Goal: Complete application form

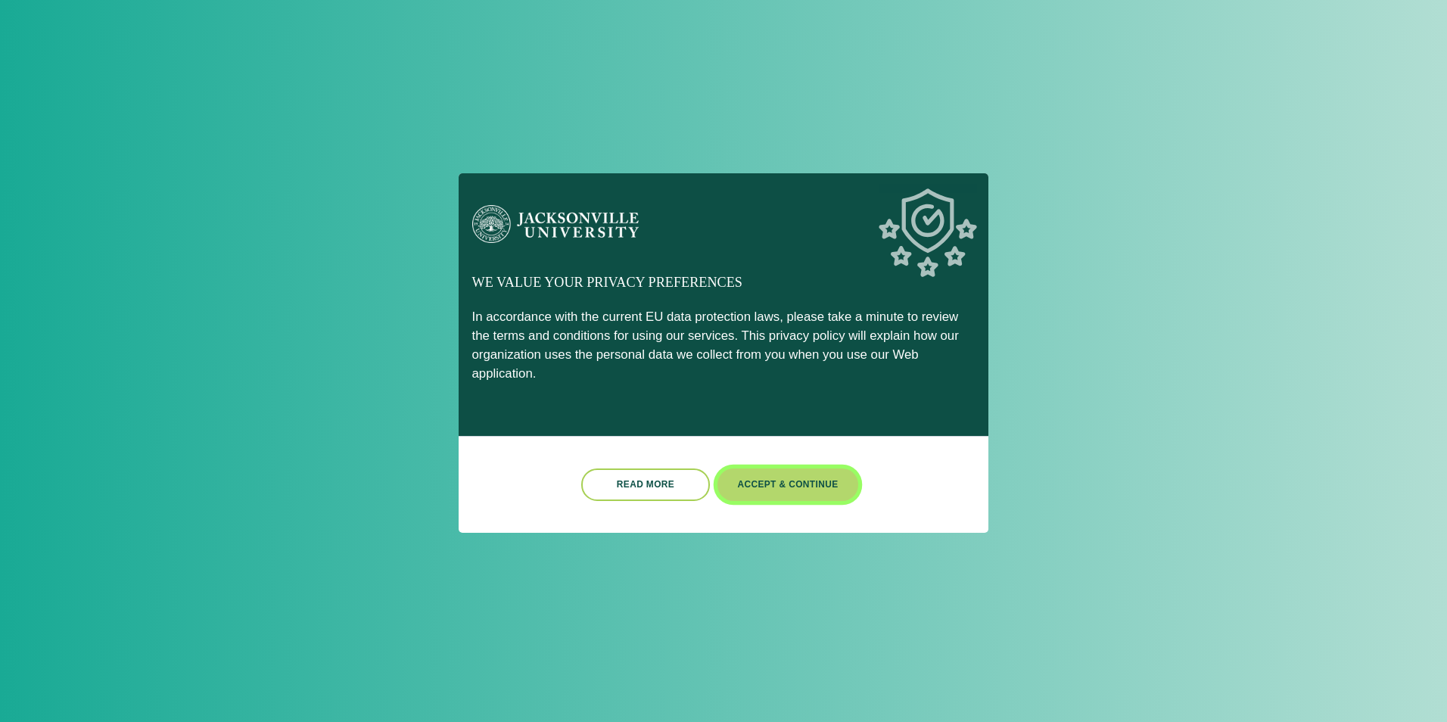
click at [815, 475] on button "Accept & Continue" at bounding box center [788, 485] width 141 height 33
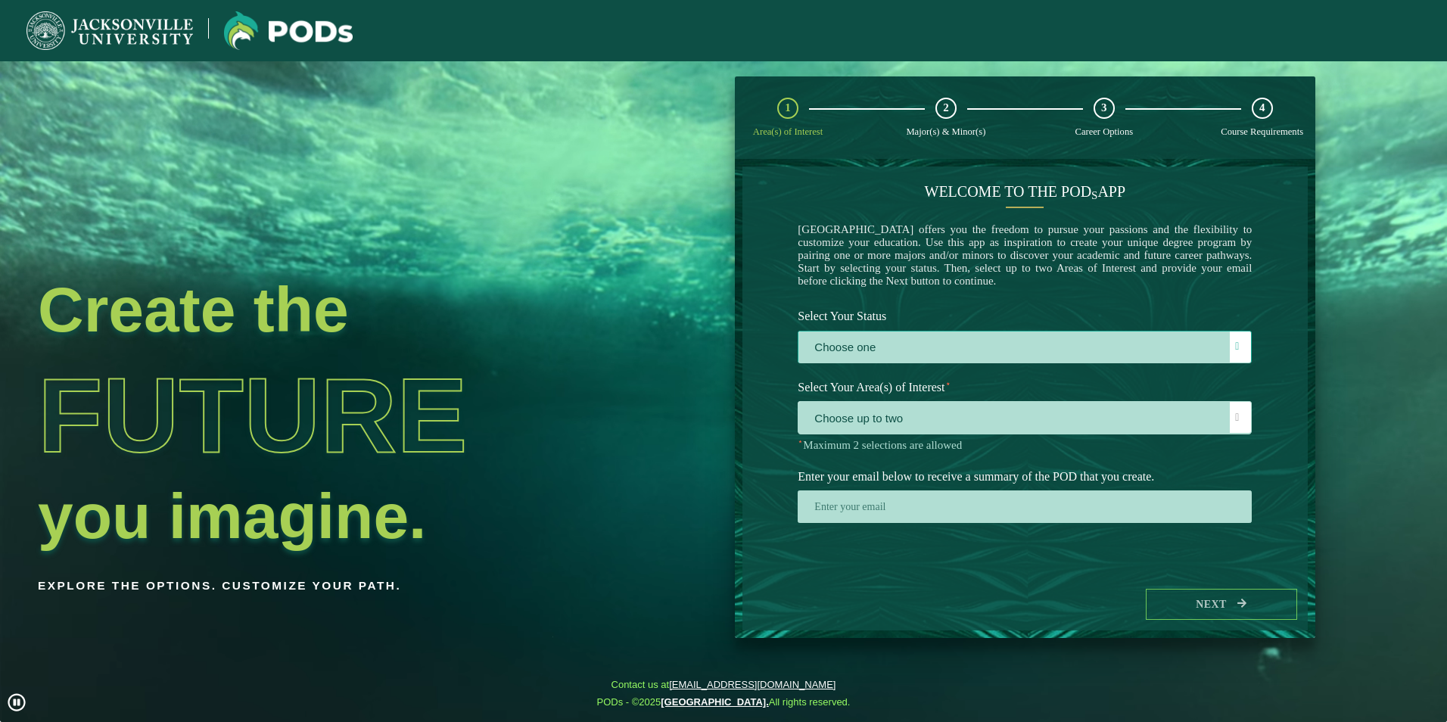
click at [920, 353] on label "Choose one" at bounding box center [1025, 348] width 453 height 33
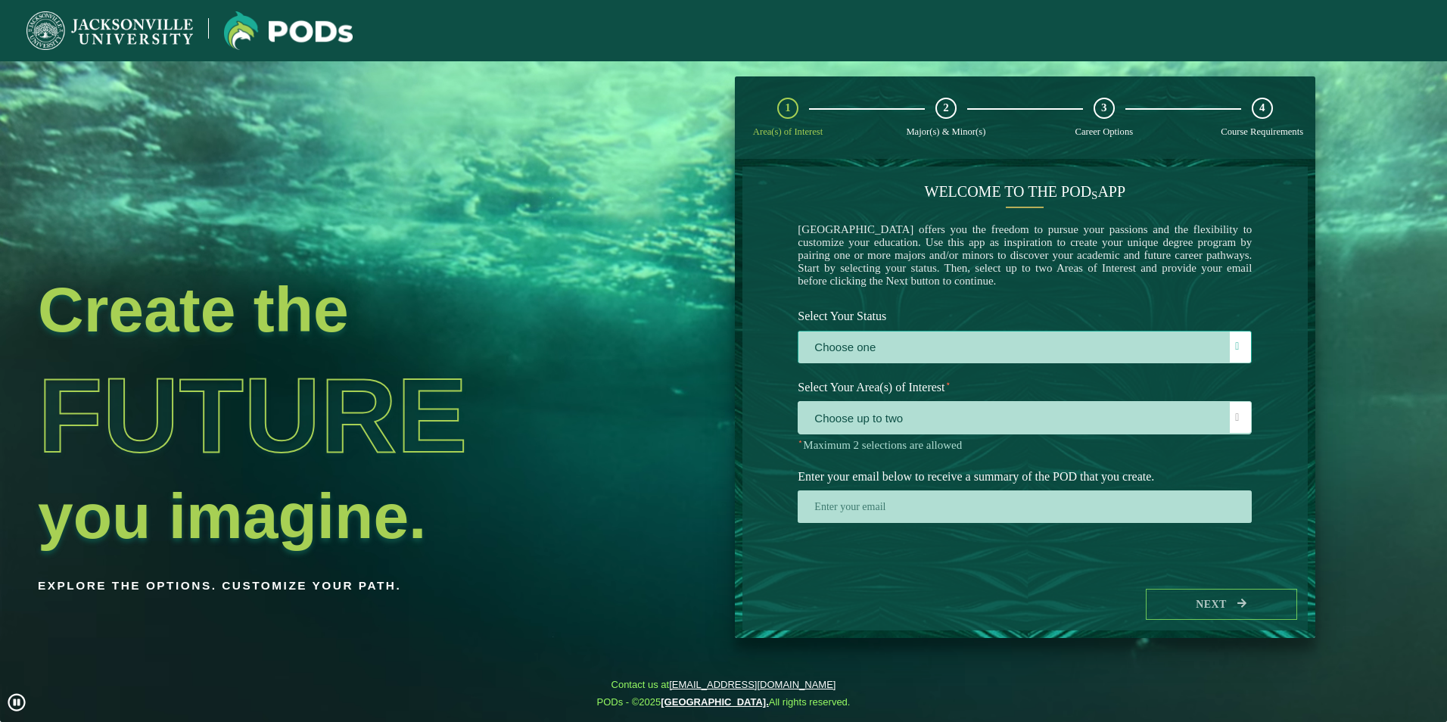
scroll to position [8, 70]
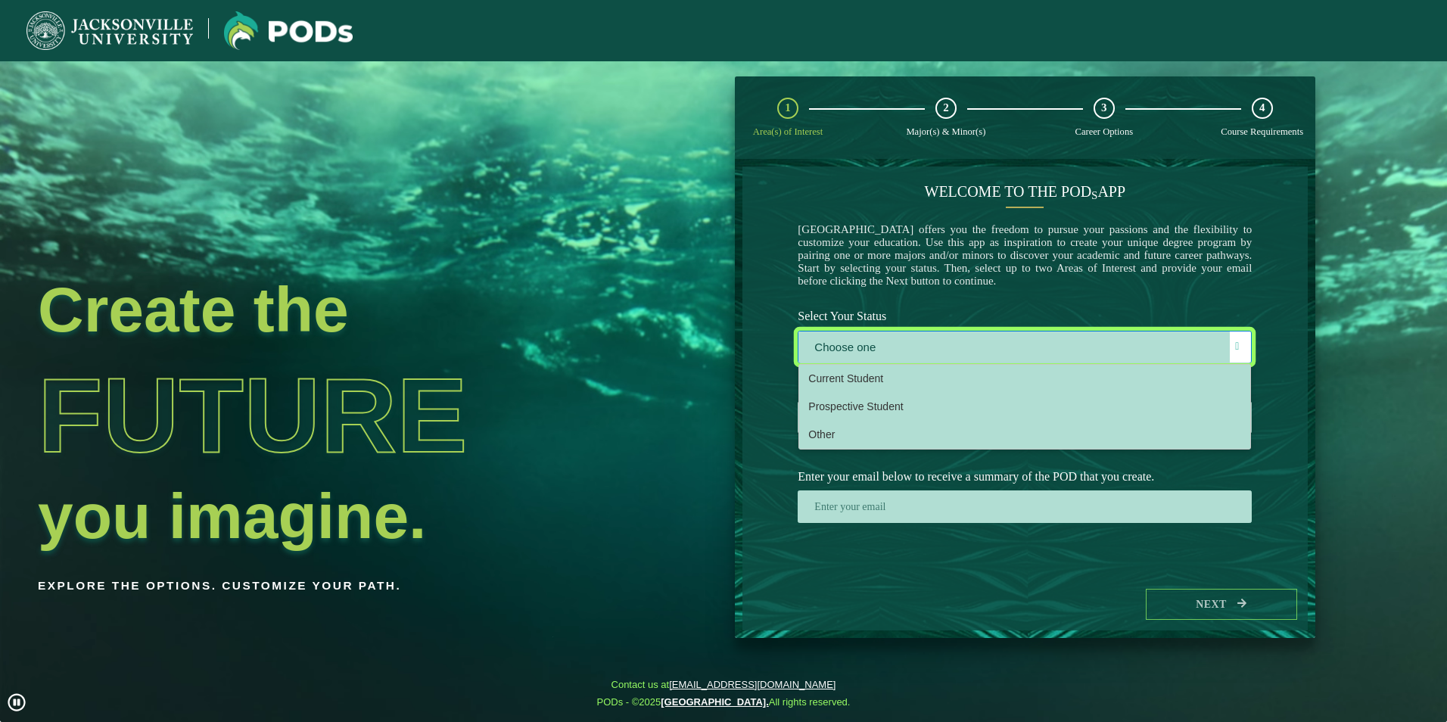
click at [769, 436] on div "Welcome to the POD s app [GEOGRAPHIC_DATA] offers you the freedom to pursue you…" at bounding box center [1025, 373] width 565 height 412
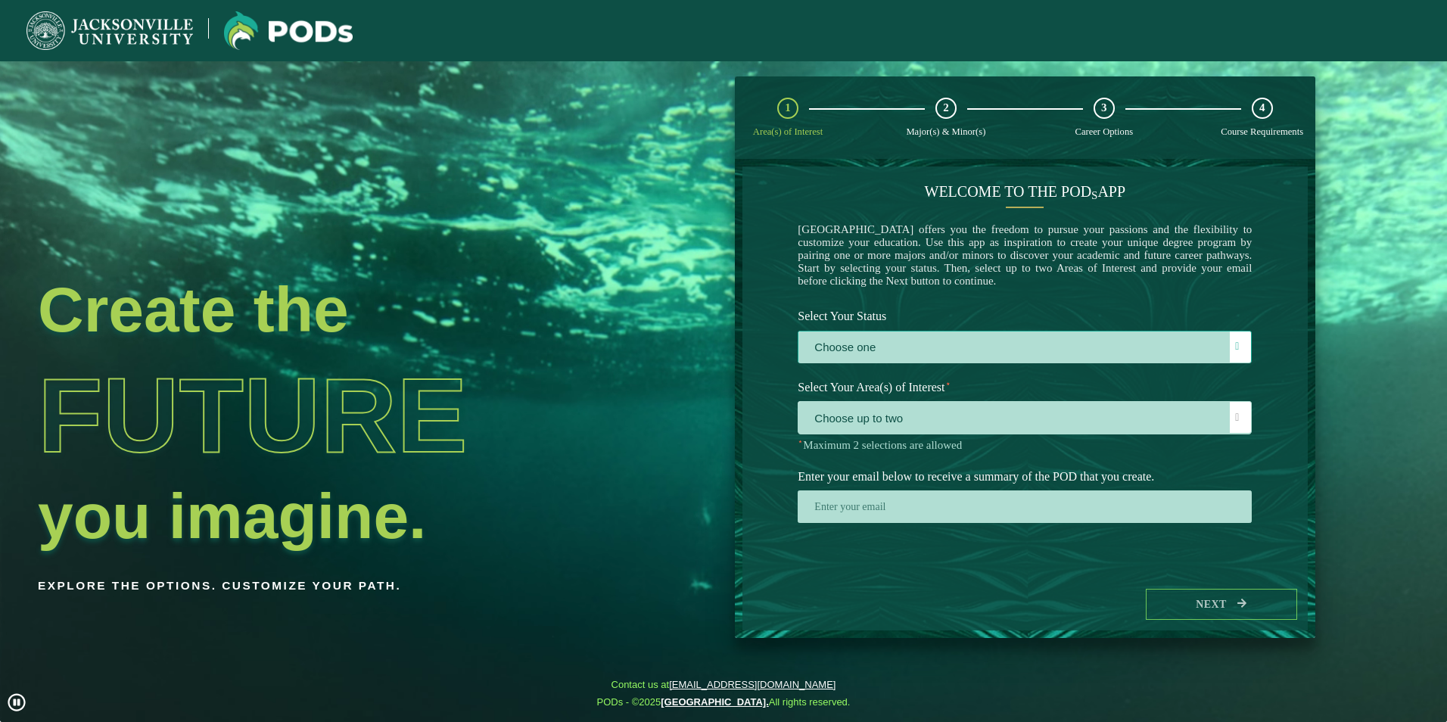
click at [965, 360] on label "Choose one" at bounding box center [1025, 348] width 453 height 33
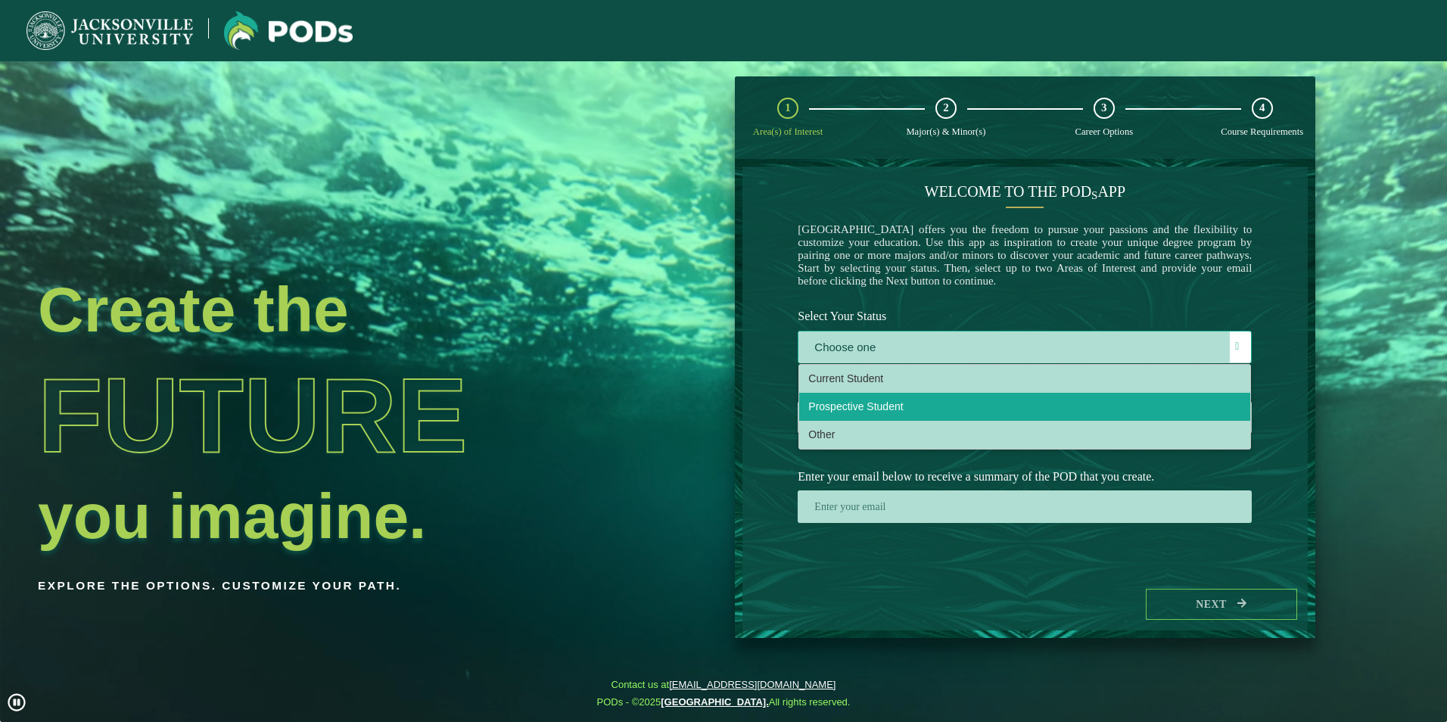
click at [925, 416] on li "Prospective Student" at bounding box center [1024, 407] width 451 height 28
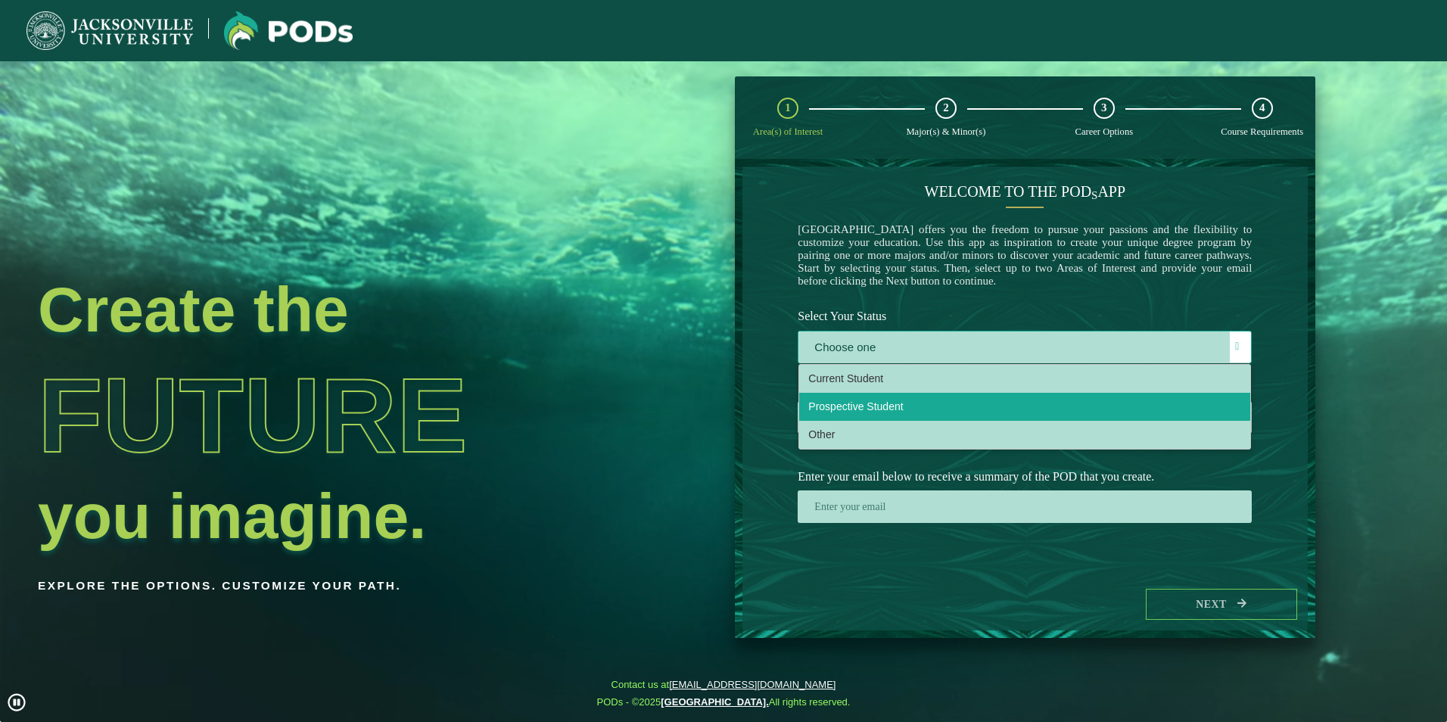
select select "[object Object]"
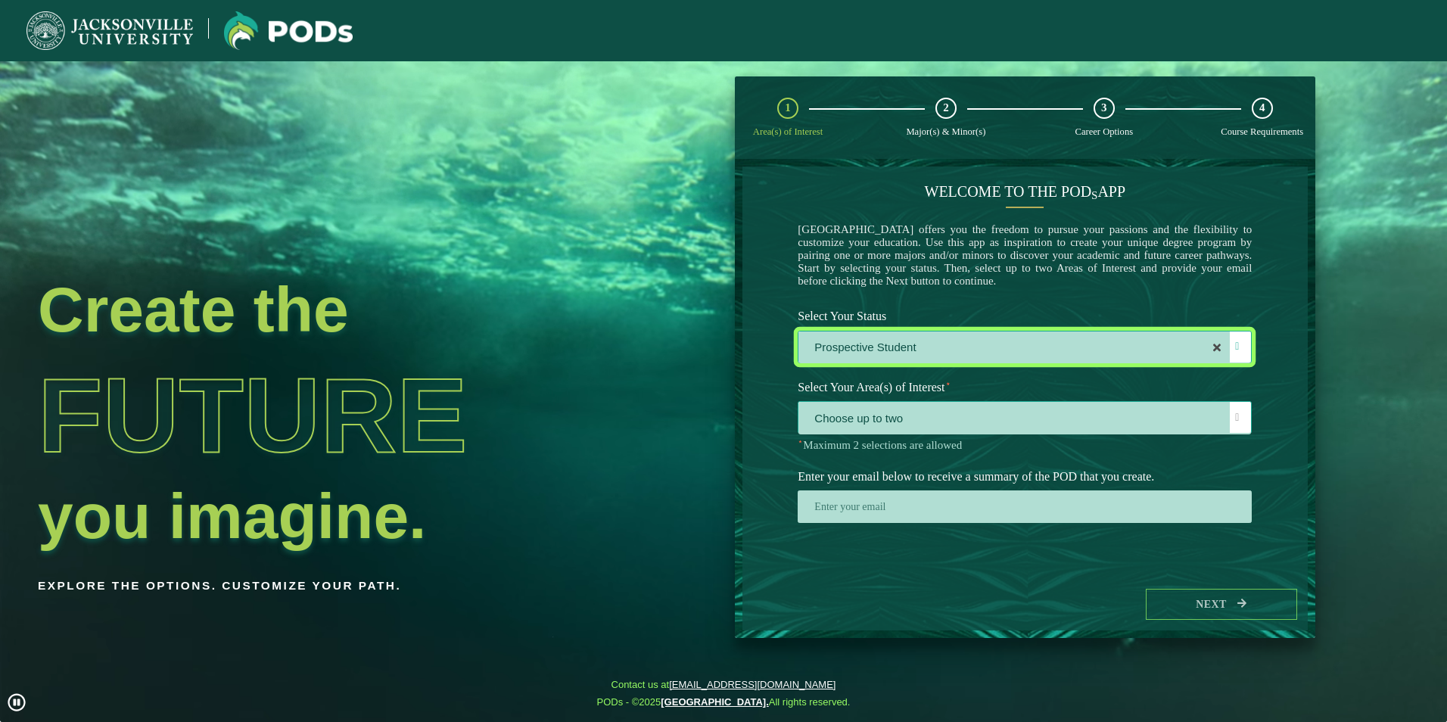
click at [926, 419] on span "Choose up to two" at bounding box center [1025, 418] width 453 height 33
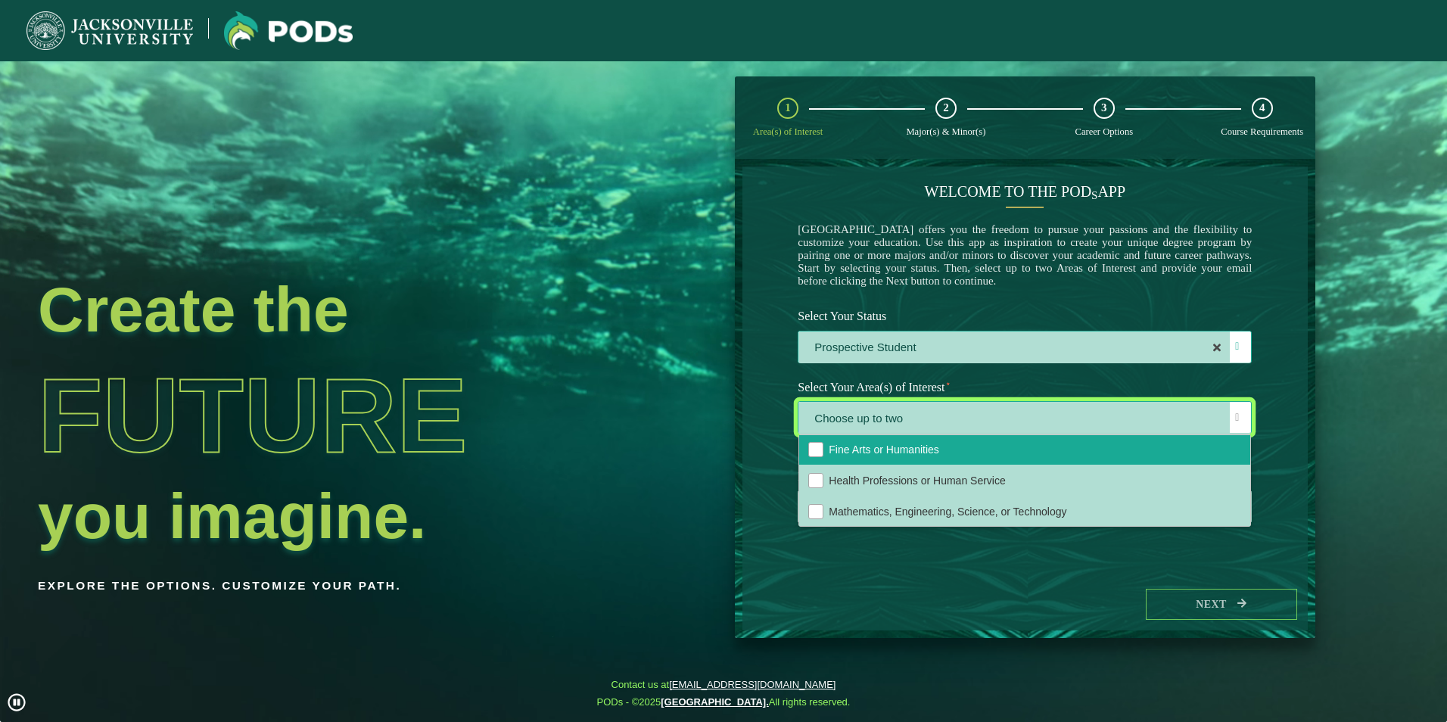
scroll to position [103, 0]
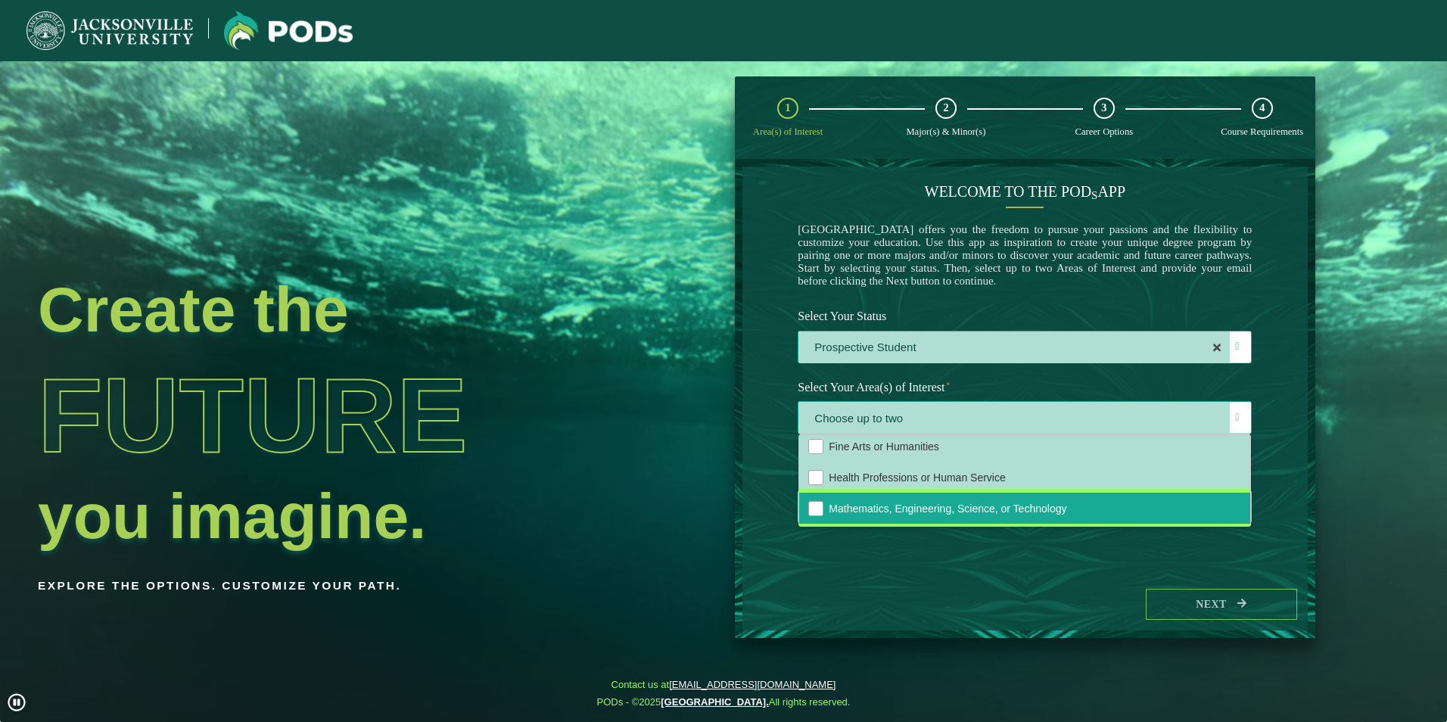
click at [973, 512] on span "Mathematics, Engineering, Science, or Technology" at bounding box center [948, 509] width 238 height 12
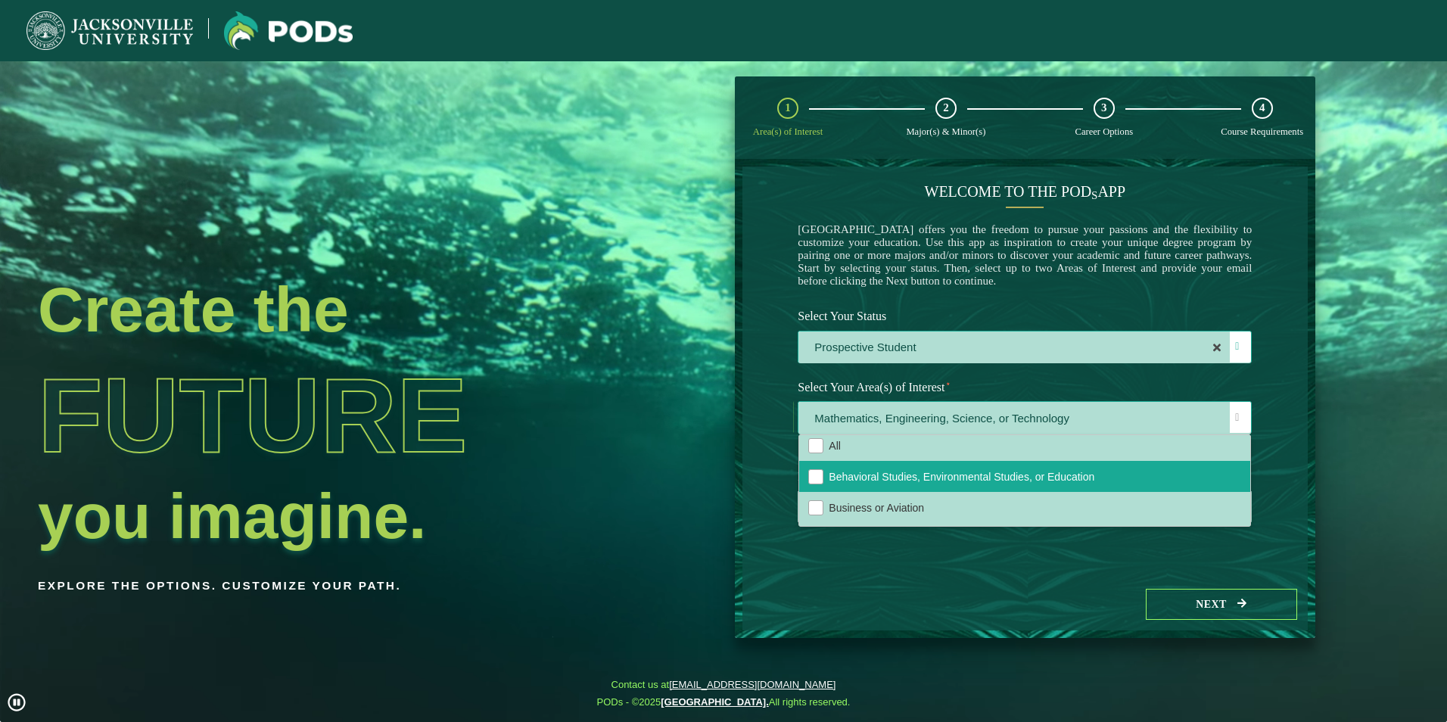
scroll to position [0, 0]
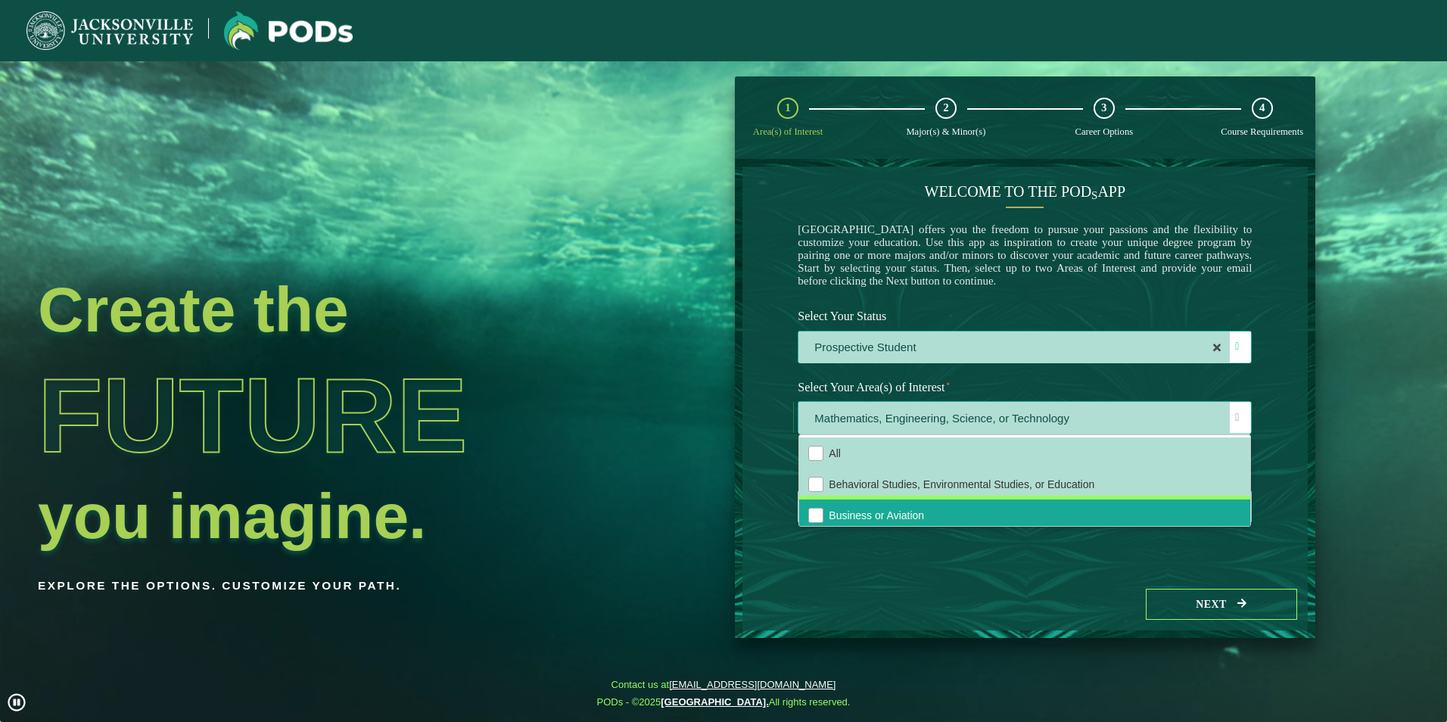
click at [945, 515] on li "Business or Aviation" at bounding box center [1024, 515] width 451 height 31
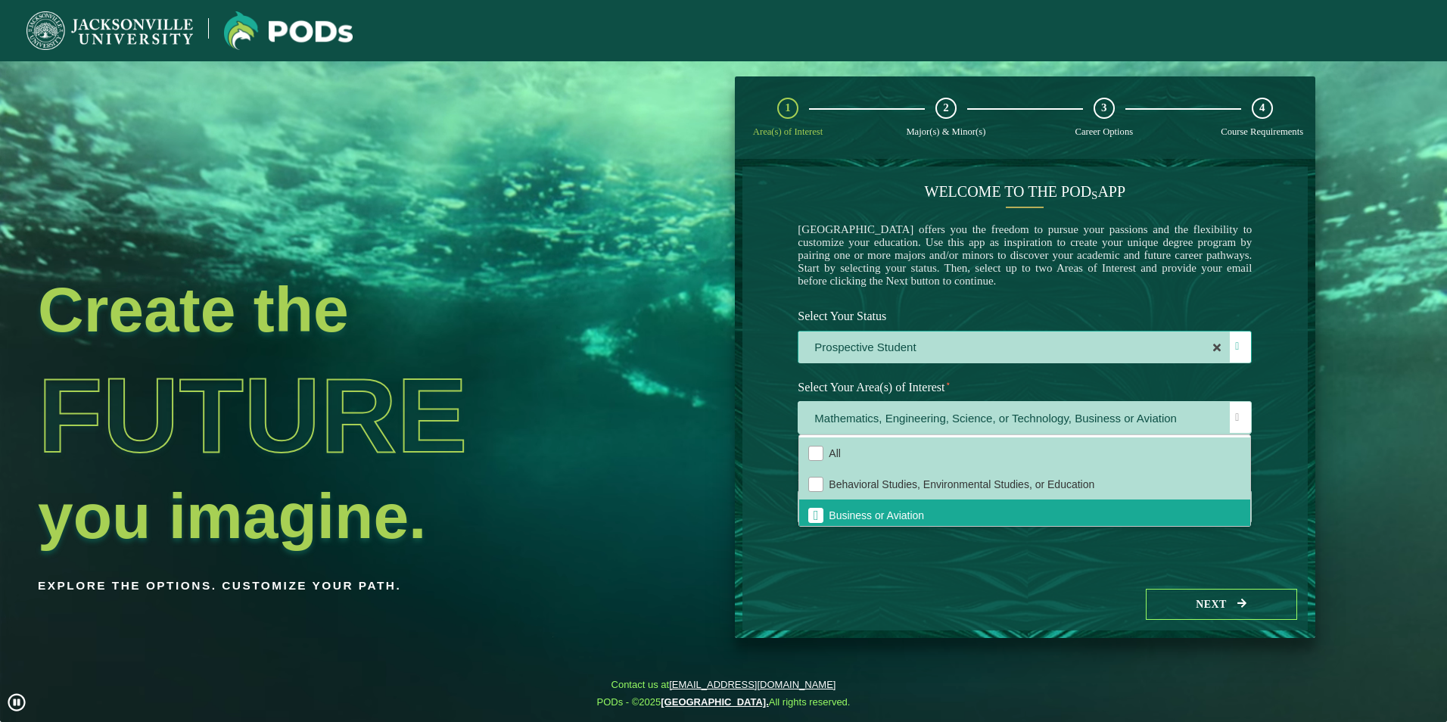
click at [1275, 552] on div "Welcome to the POD s app [GEOGRAPHIC_DATA] offers you the freedom to pursue you…" at bounding box center [1025, 373] width 565 height 412
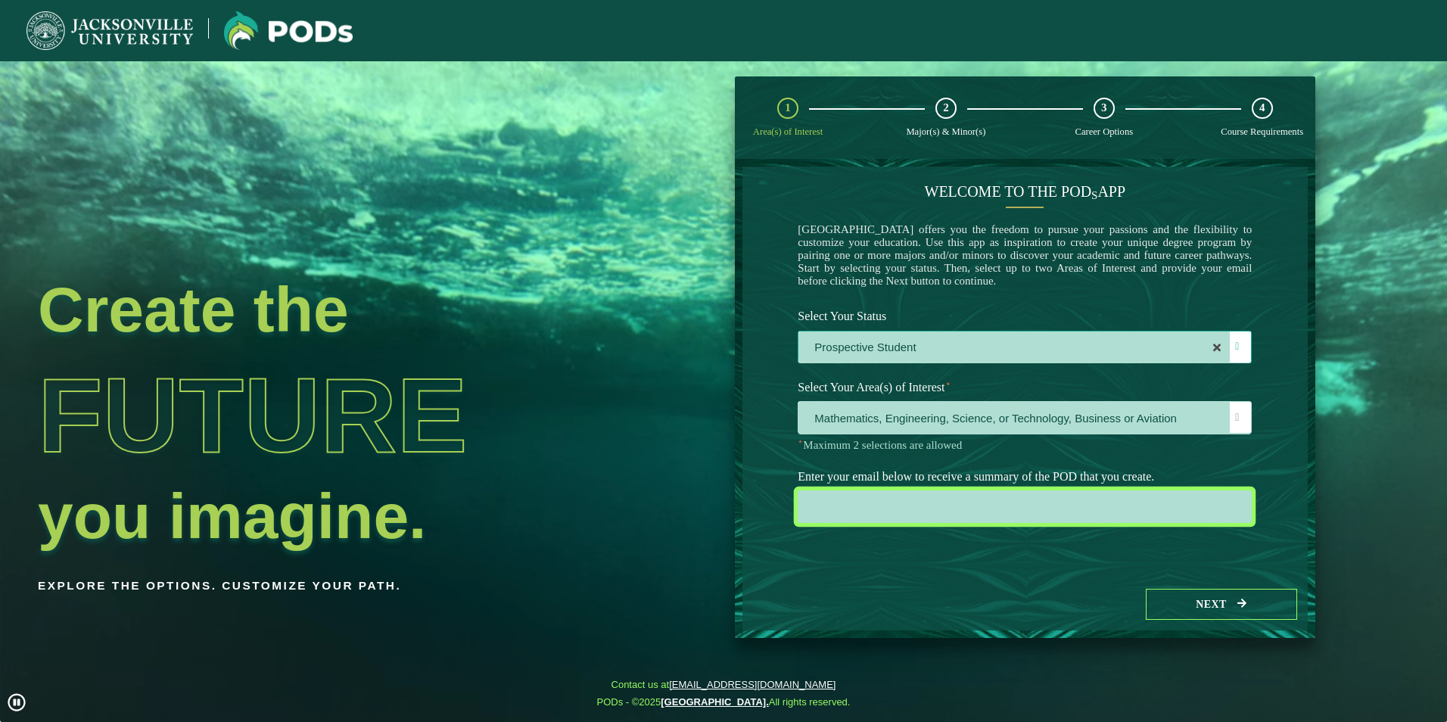
click at [1110, 523] on input "email" at bounding box center [1025, 507] width 454 height 33
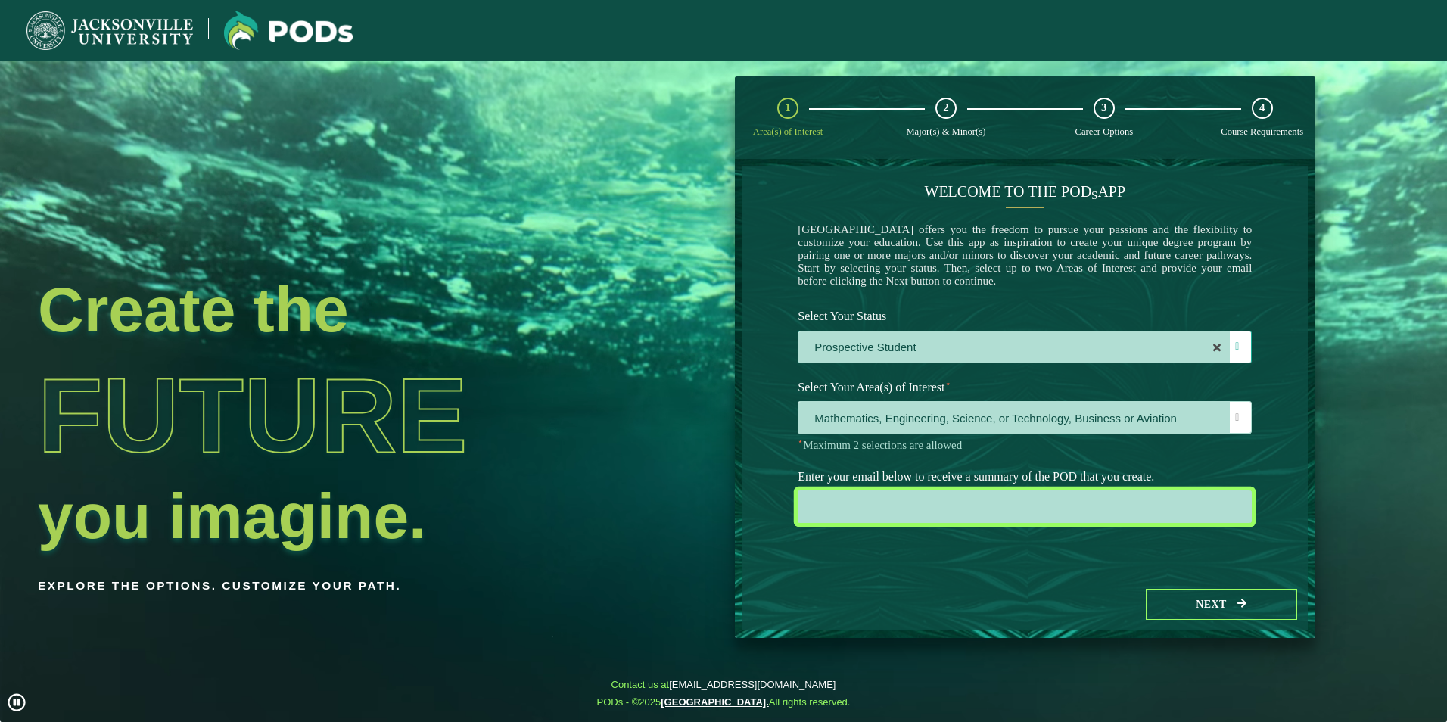
type input "[EMAIL_ADDRESS][DOMAIN_NAME]"
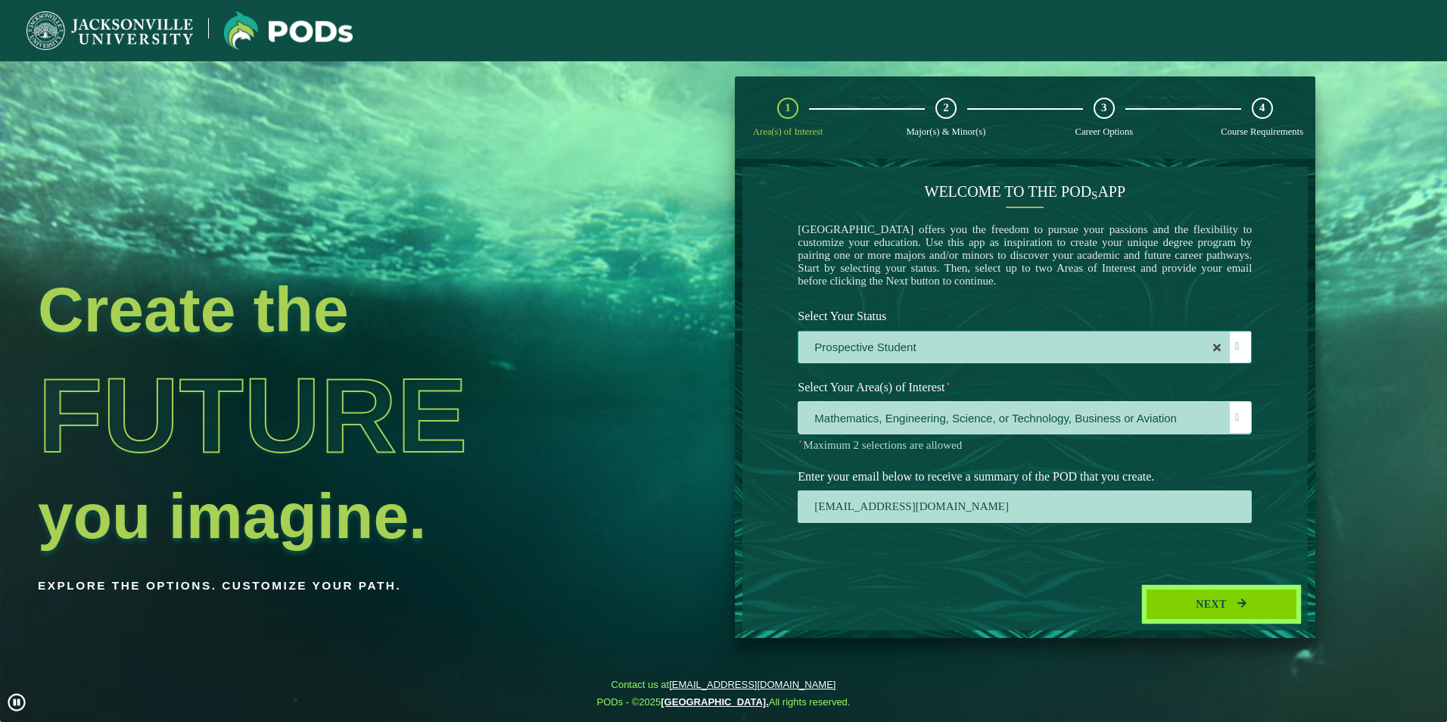
click at [1238, 603] on button "Next" at bounding box center [1221, 604] width 151 height 31
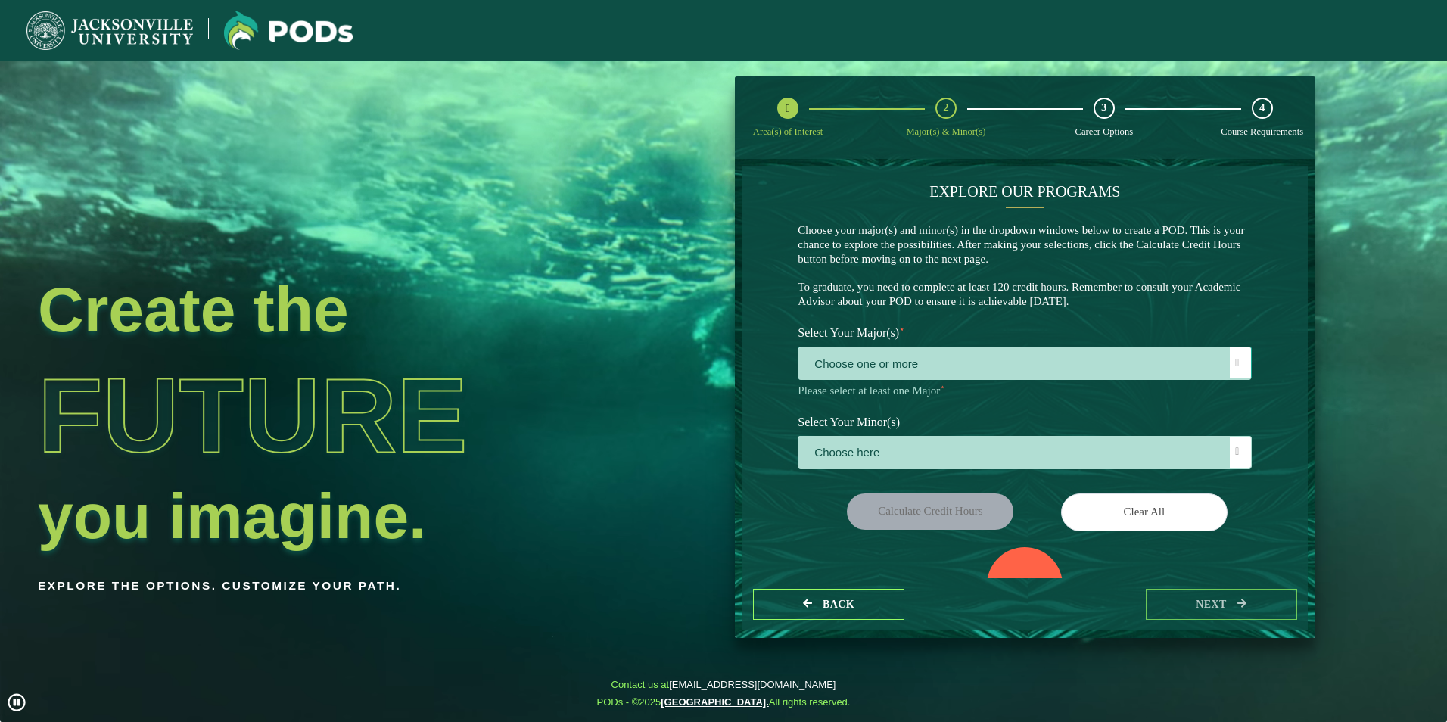
click at [1024, 352] on span "Choose one or more" at bounding box center [1025, 363] width 453 height 33
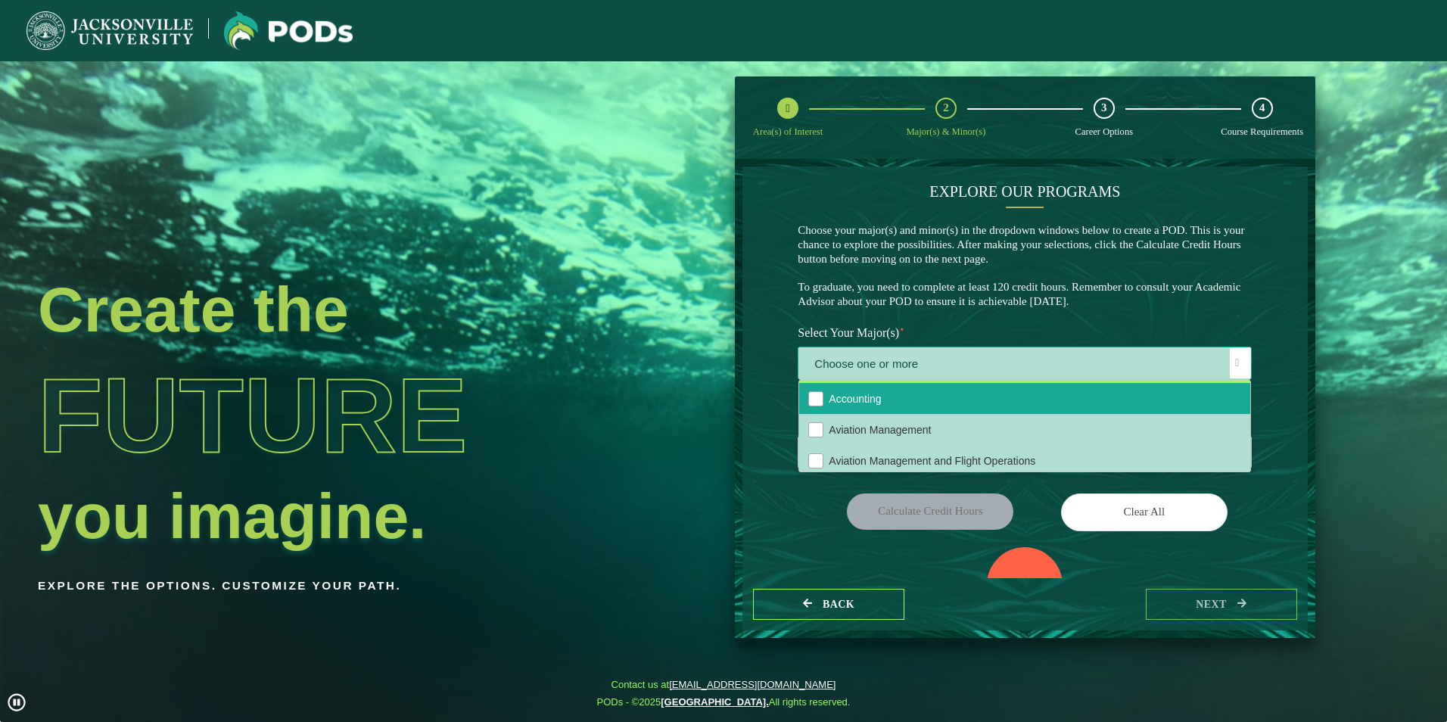
click at [927, 403] on li "Accounting" at bounding box center [1024, 398] width 451 height 31
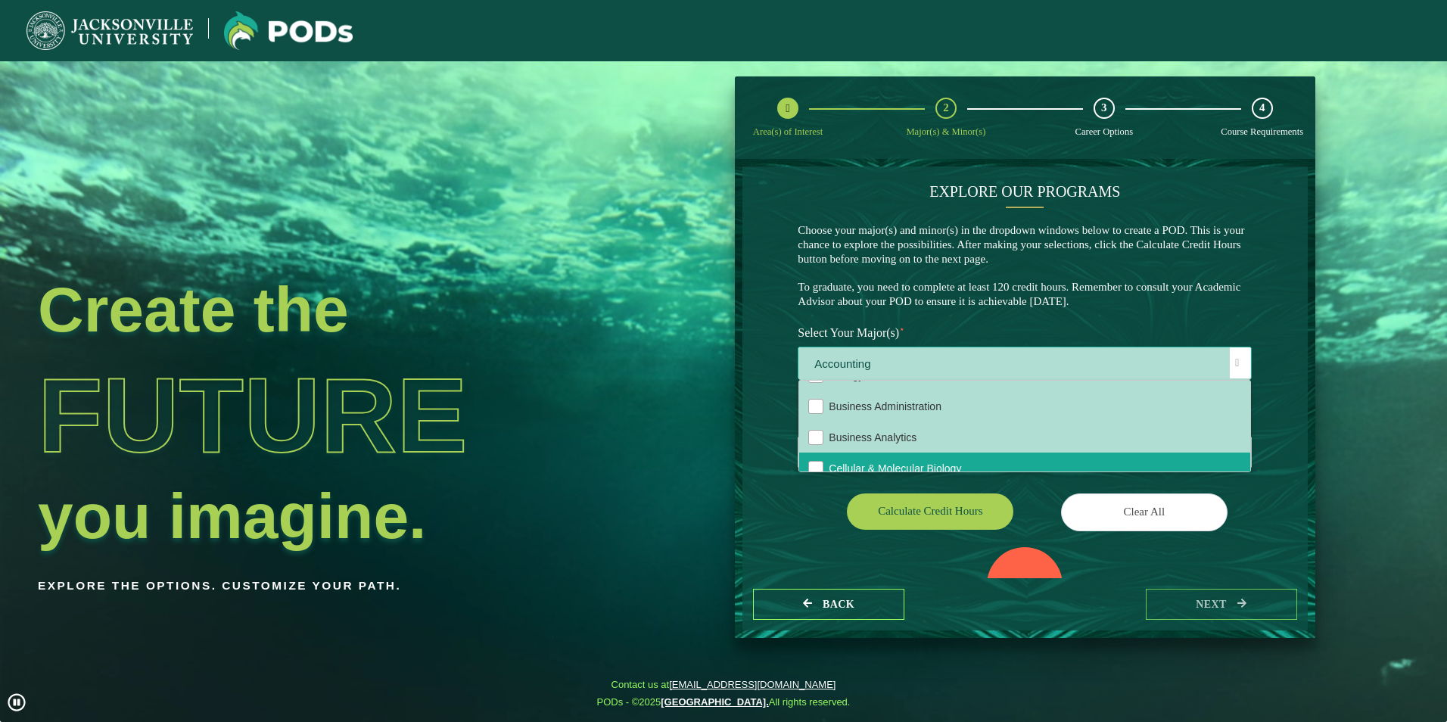
scroll to position [151, 0]
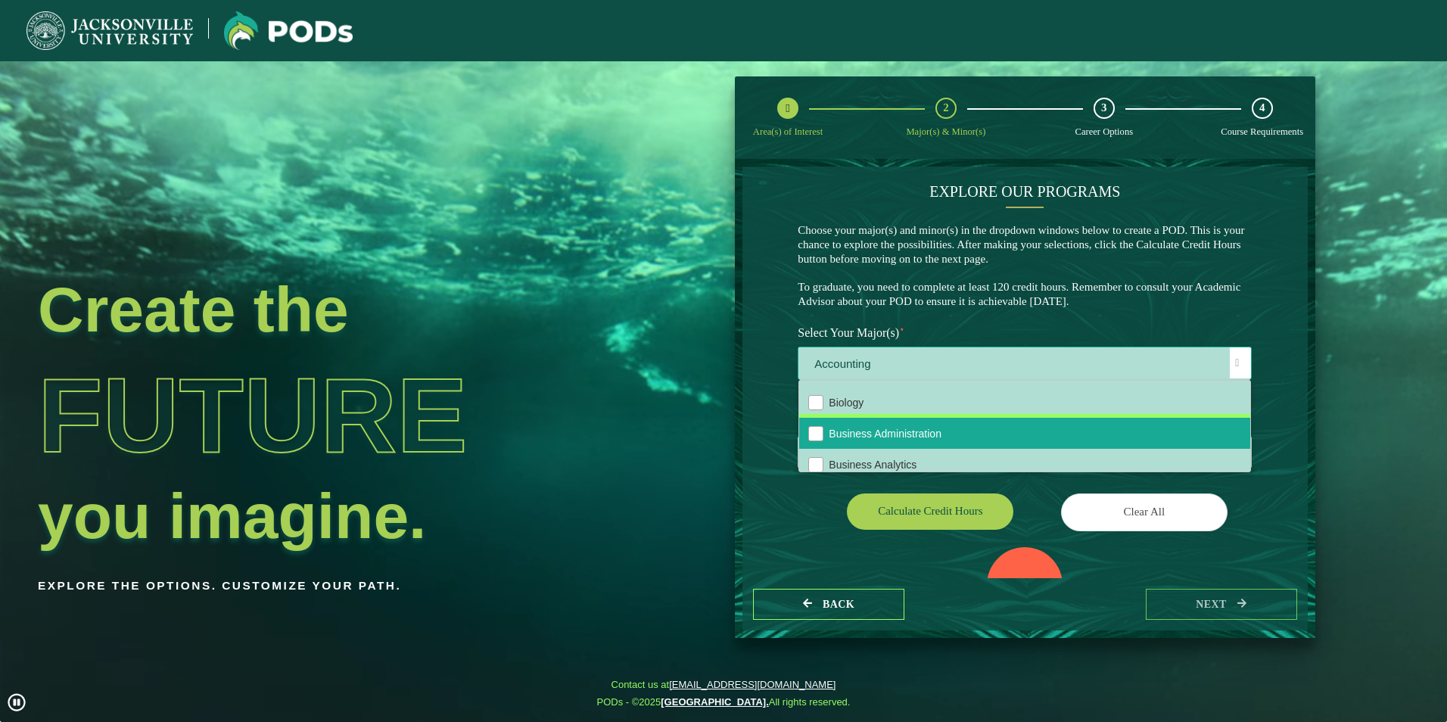
click at [928, 440] on span "Business Administration" at bounding box center [885, 434] width 113 height 12
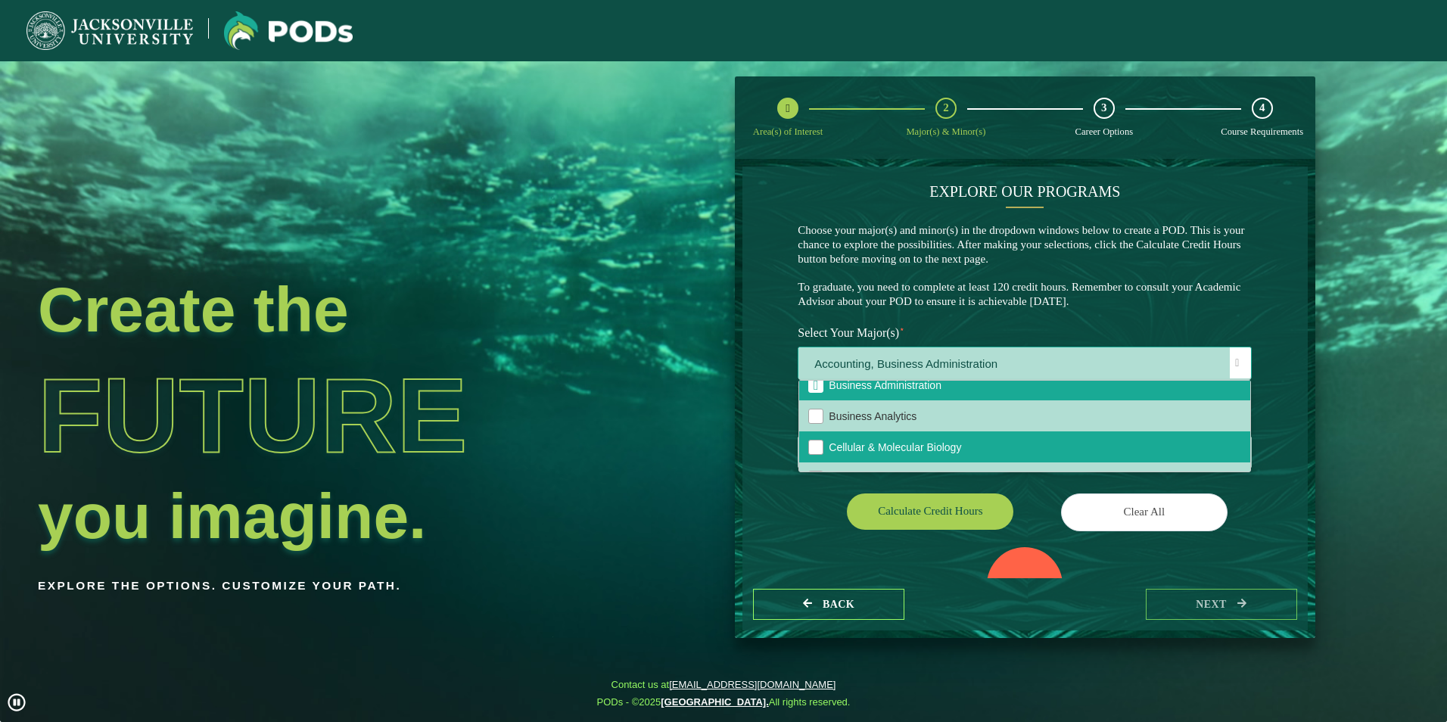
scroll to position [227, 0]
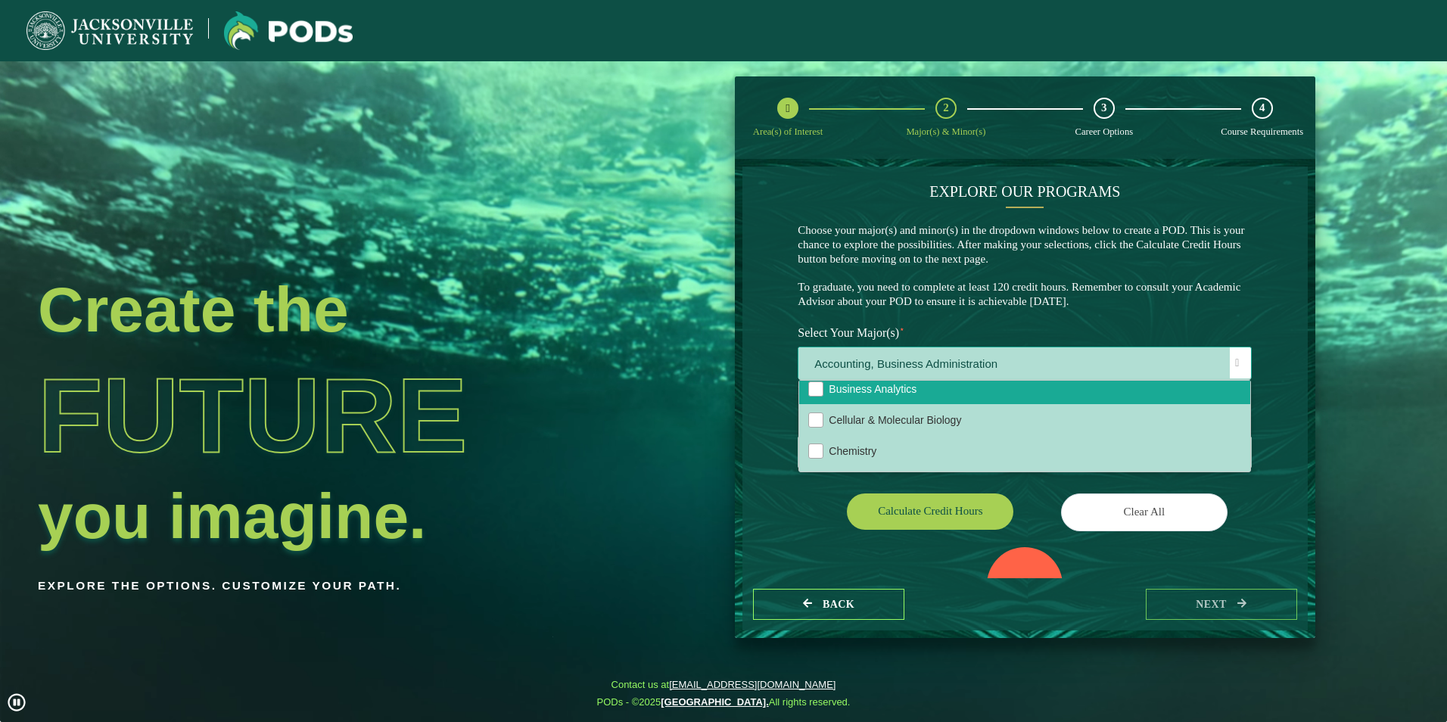
click at [929, 391] on li "Business Analytics" at bounding box center [1024, 388] width 451 height 31
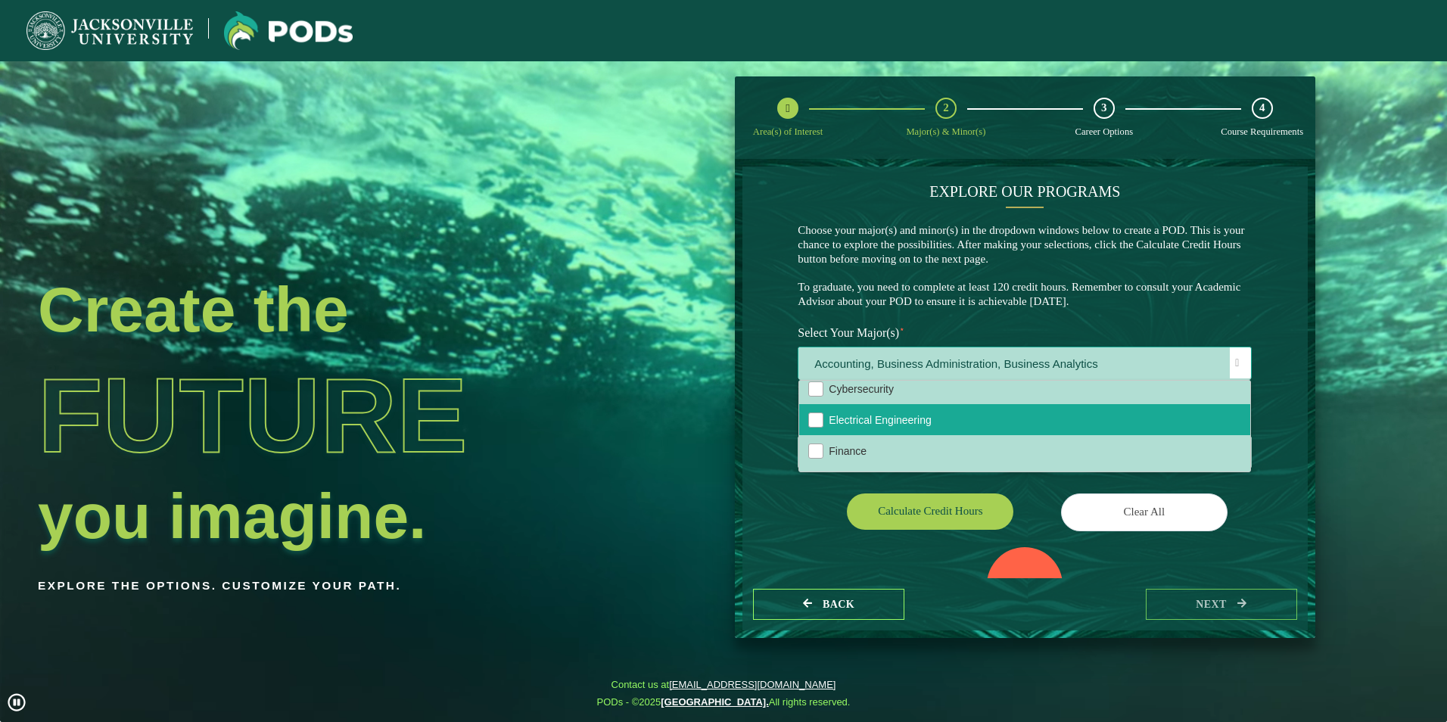
scroll to position [378, 0]
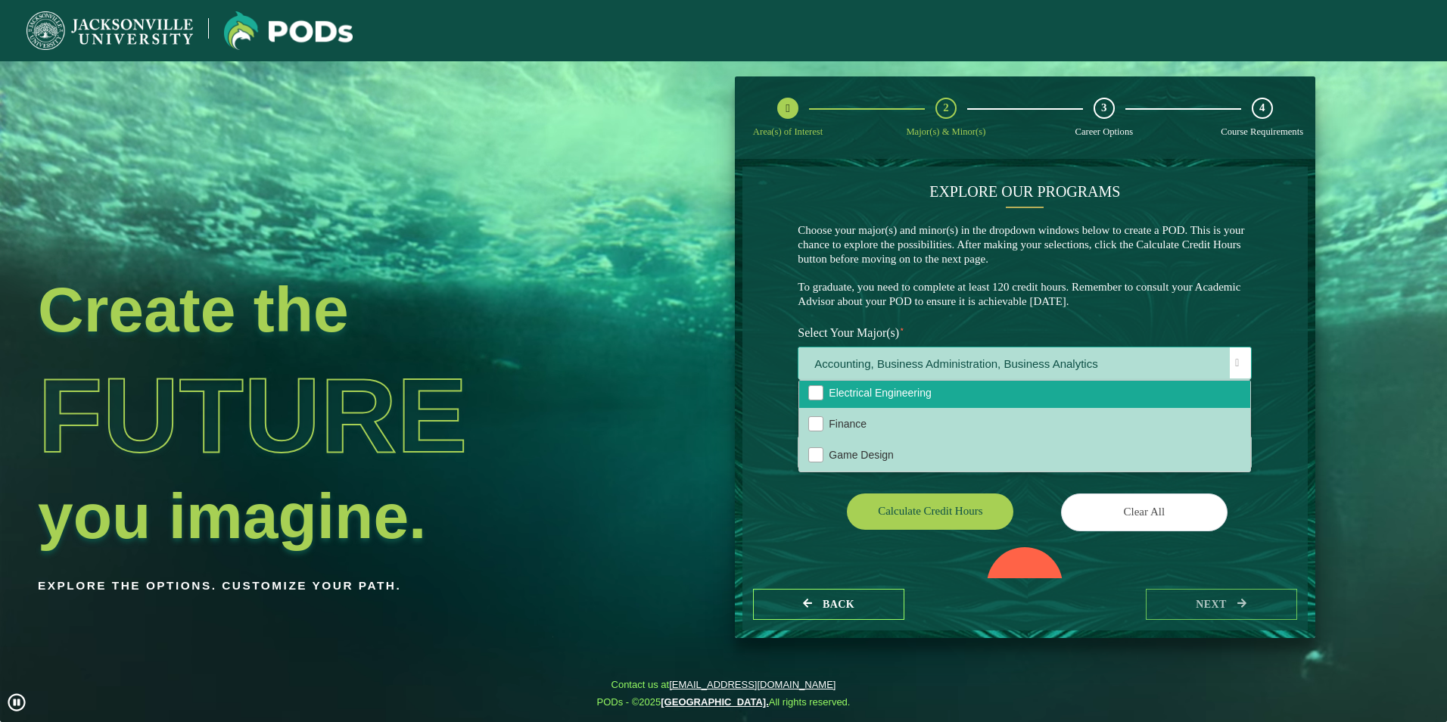
click at [925, 406] on li "Electrical Engineering" at bounding box center [1024, 392] width 451 height 31
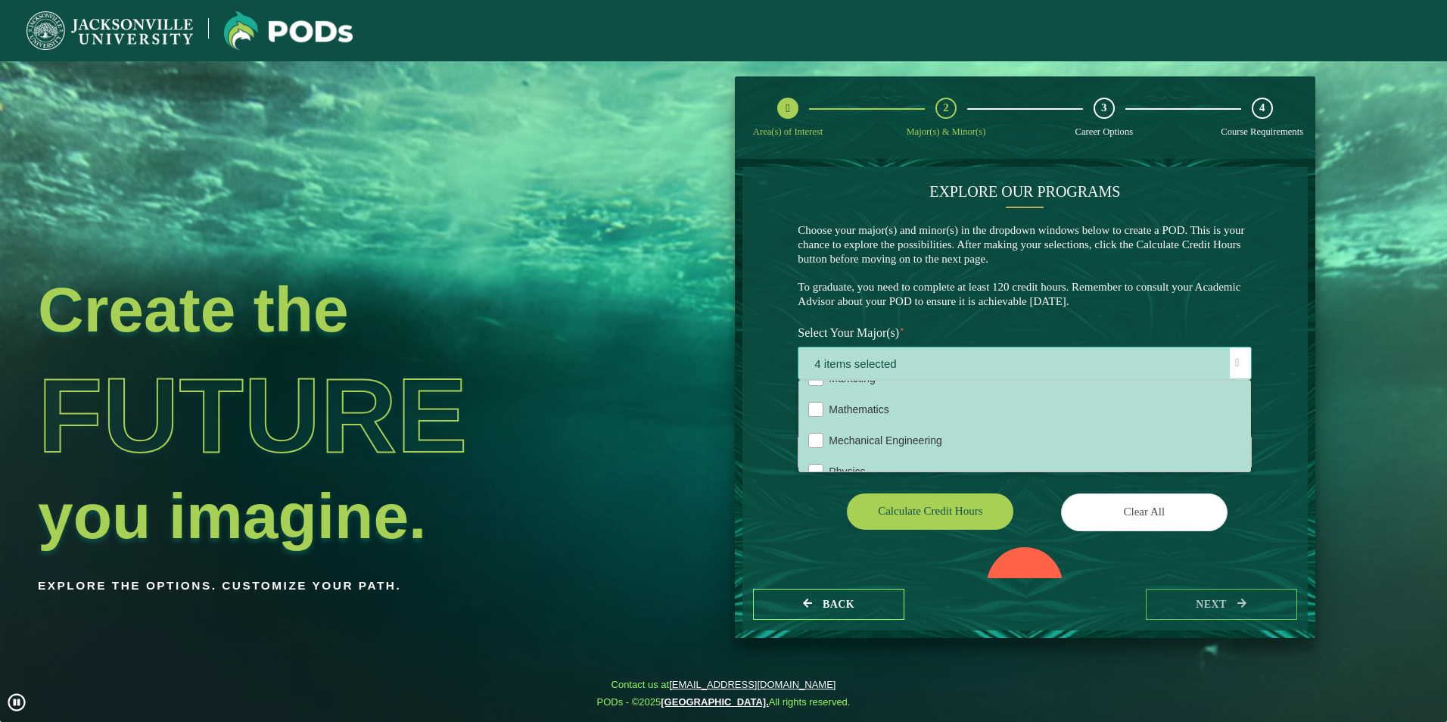
scroll to position [606, 0]
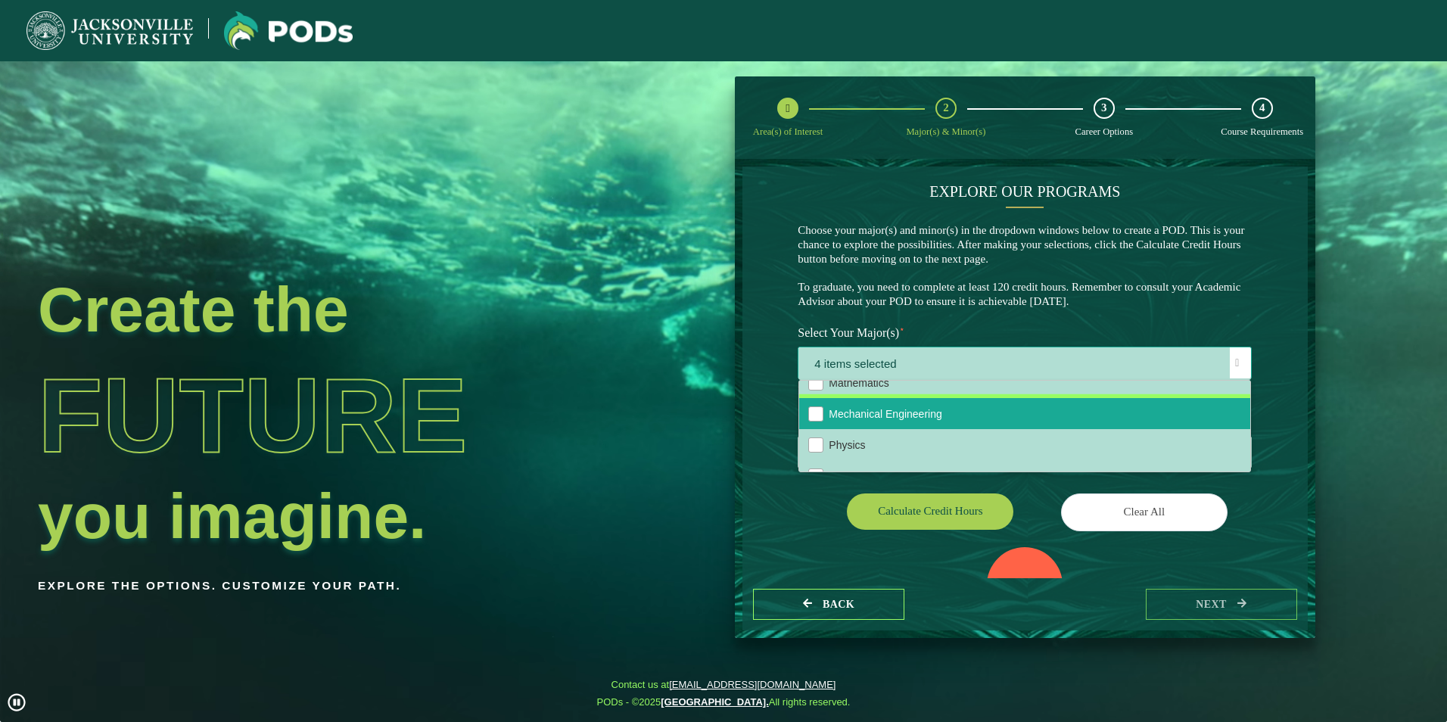
click at [924, 417] on li "Mechanical Engineering" at bounding box center [1024, 413] width 451 height 31
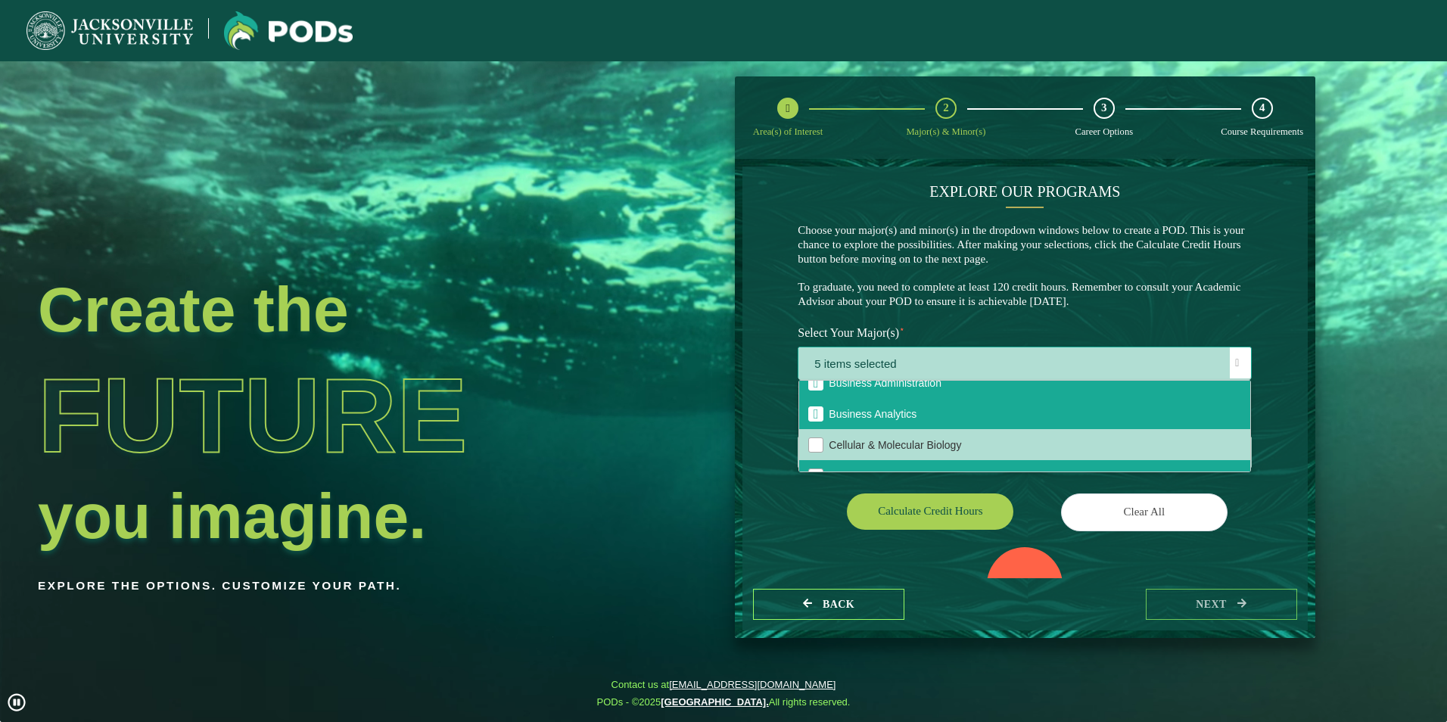
scroll to position [47, 0]
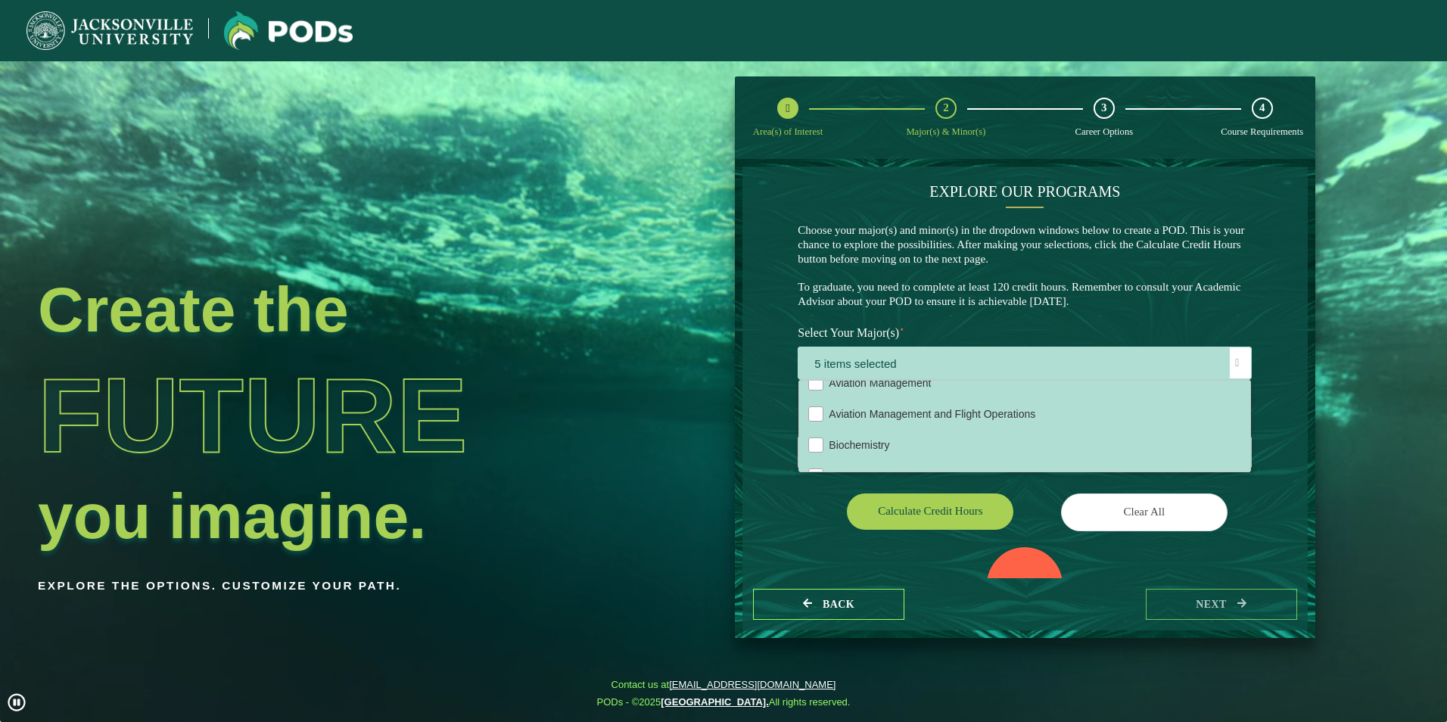
drag, startPoint x: 786, startPoint y: 544, endPoint x: 795, endPoint y: 528, distance: 17.7
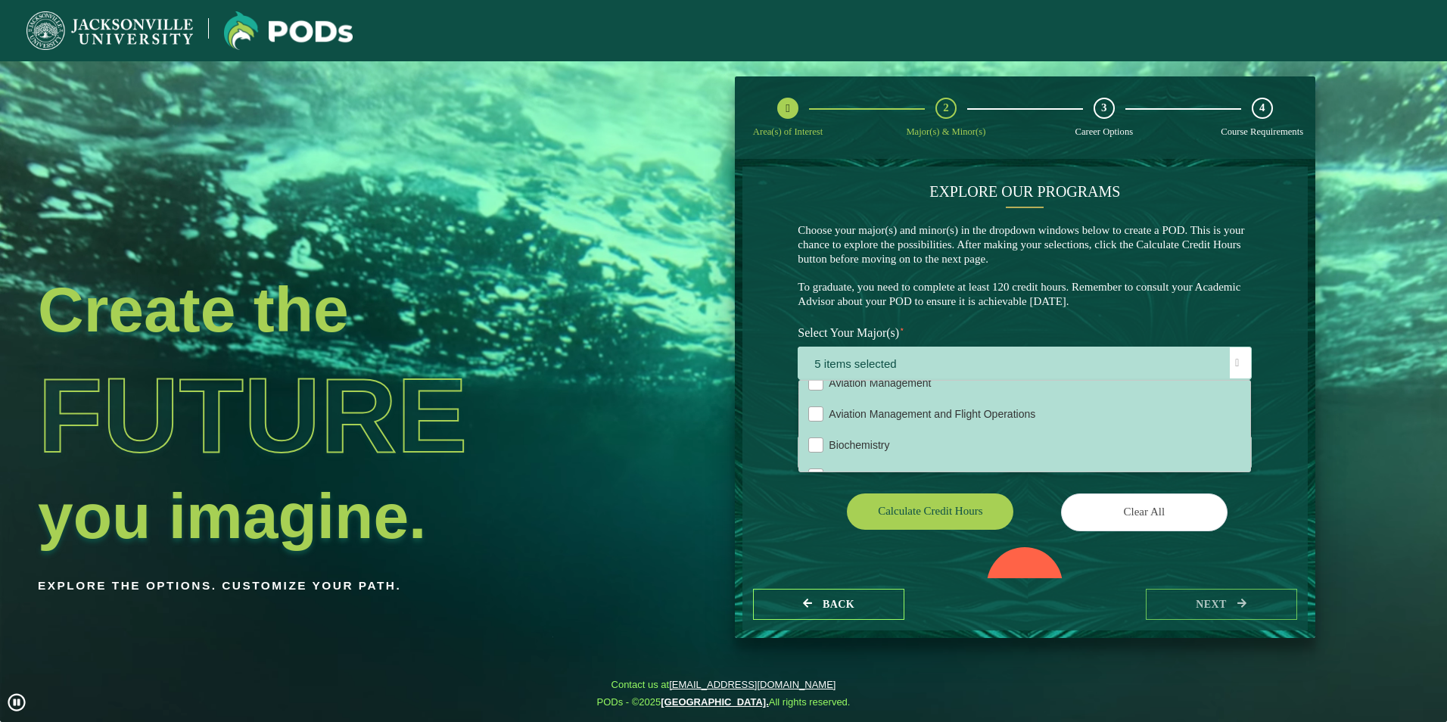
click at [786, 543] on div "EXPLORE OUR PROGRAMS Choose your major(s) and minor(s) in the dropdown windows …" at bounding box center [1025, 373] width 565 height 412
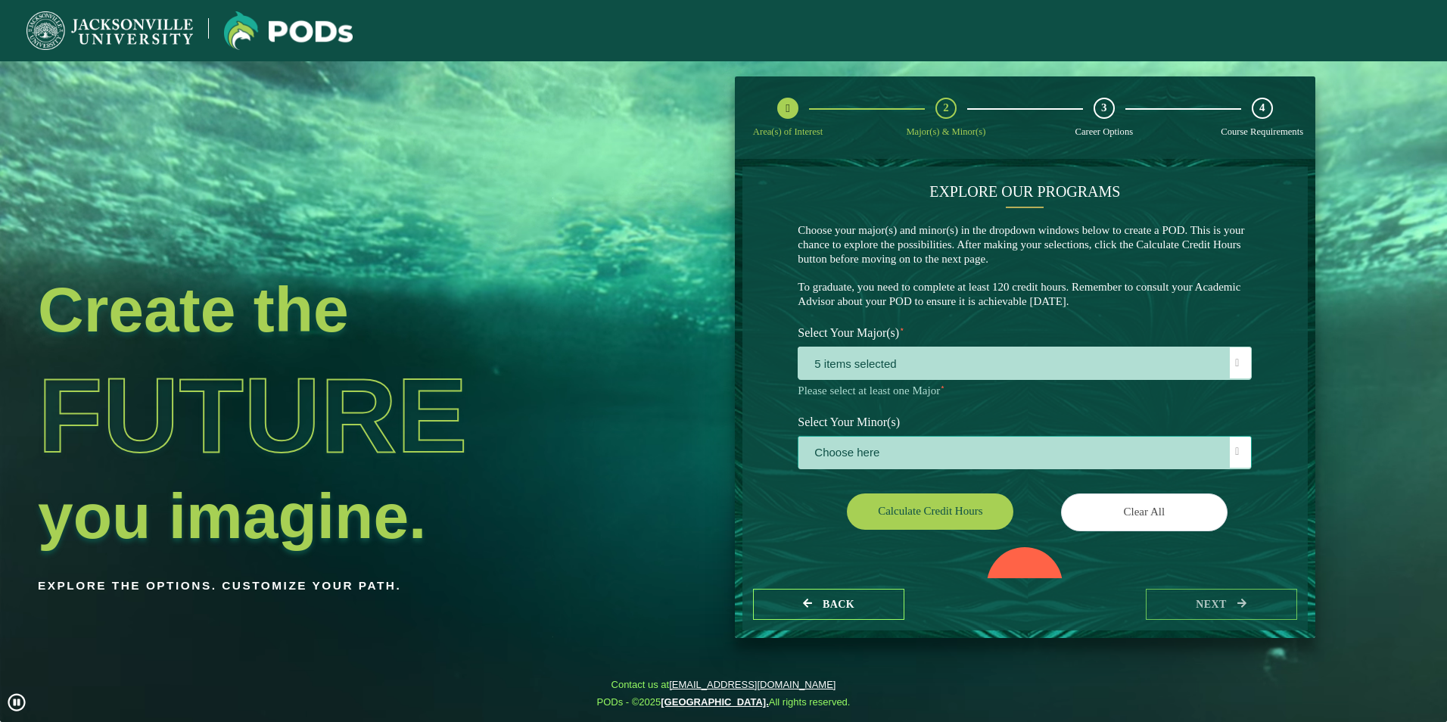
click at [915, 450] on span "Choose here" at bounding box center [1025, 453] width 453 height 33
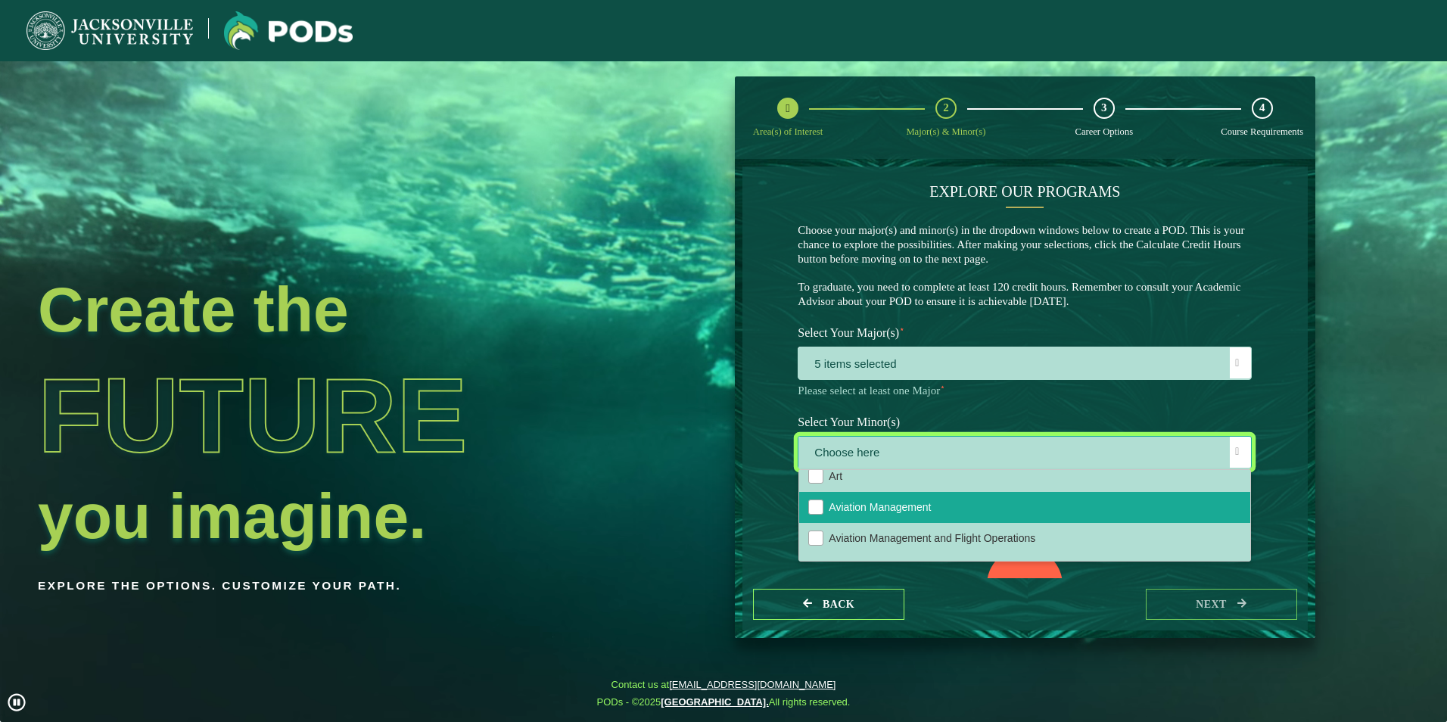
scroll to position [151, 0]
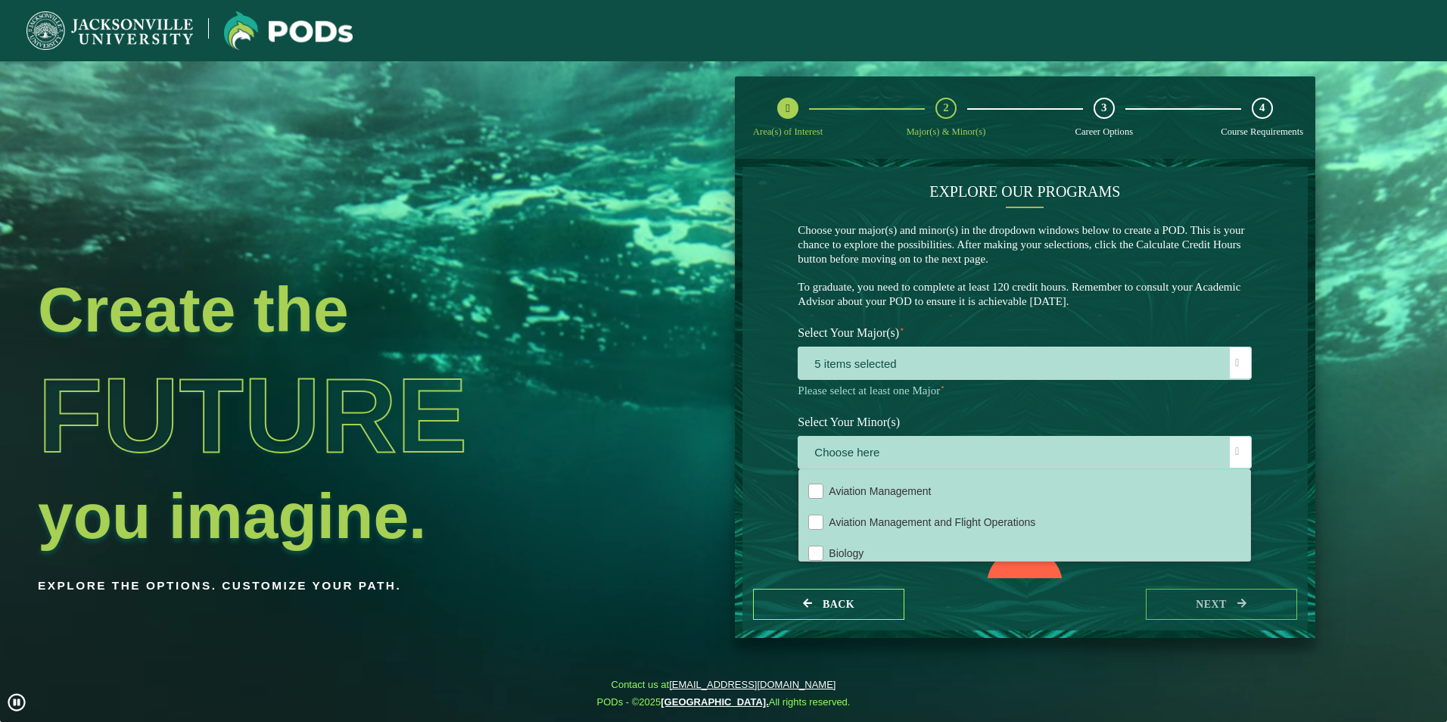
click at [945, 342] on label "Select Your Major(s) ⋆" at bounding box center [1024, 333] width 477 height 28
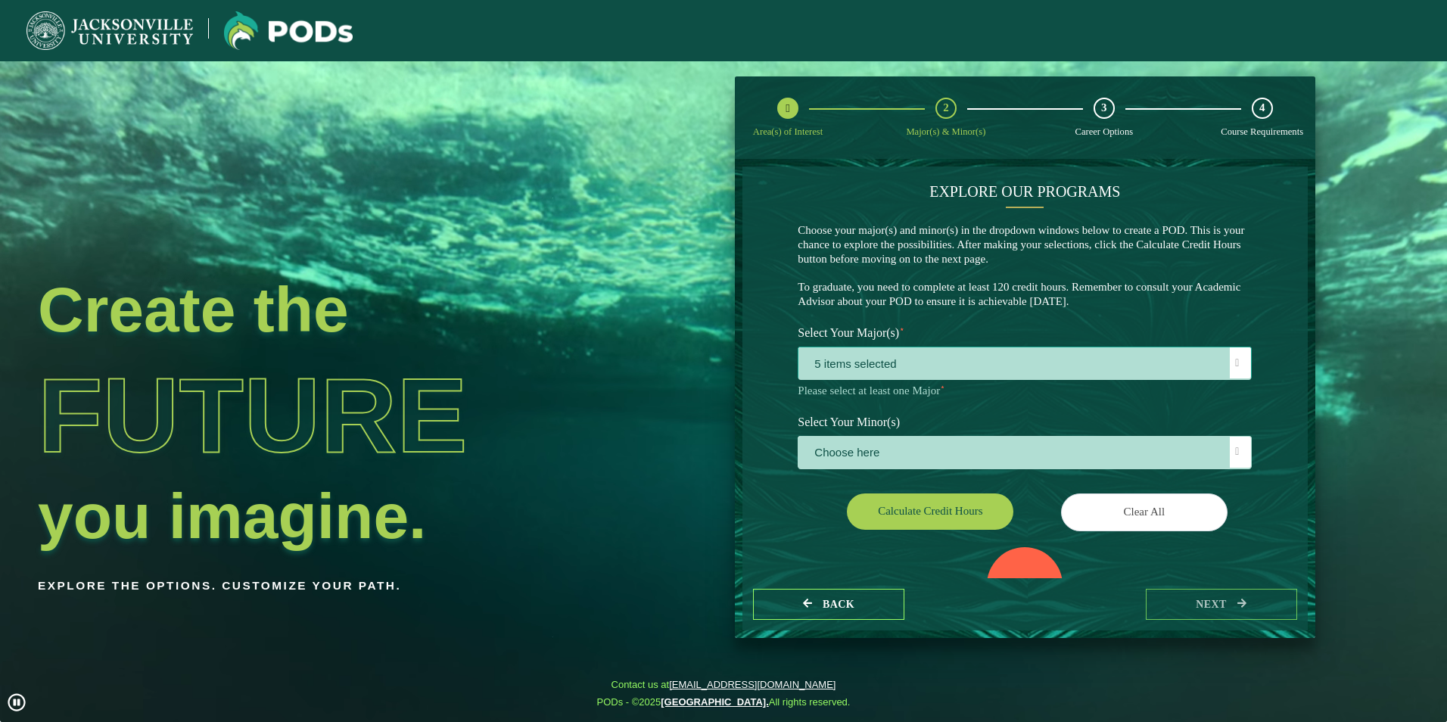
click at [938, 366] on span "5 items selected" at bounding box center [1025, 363] width 453 height 33
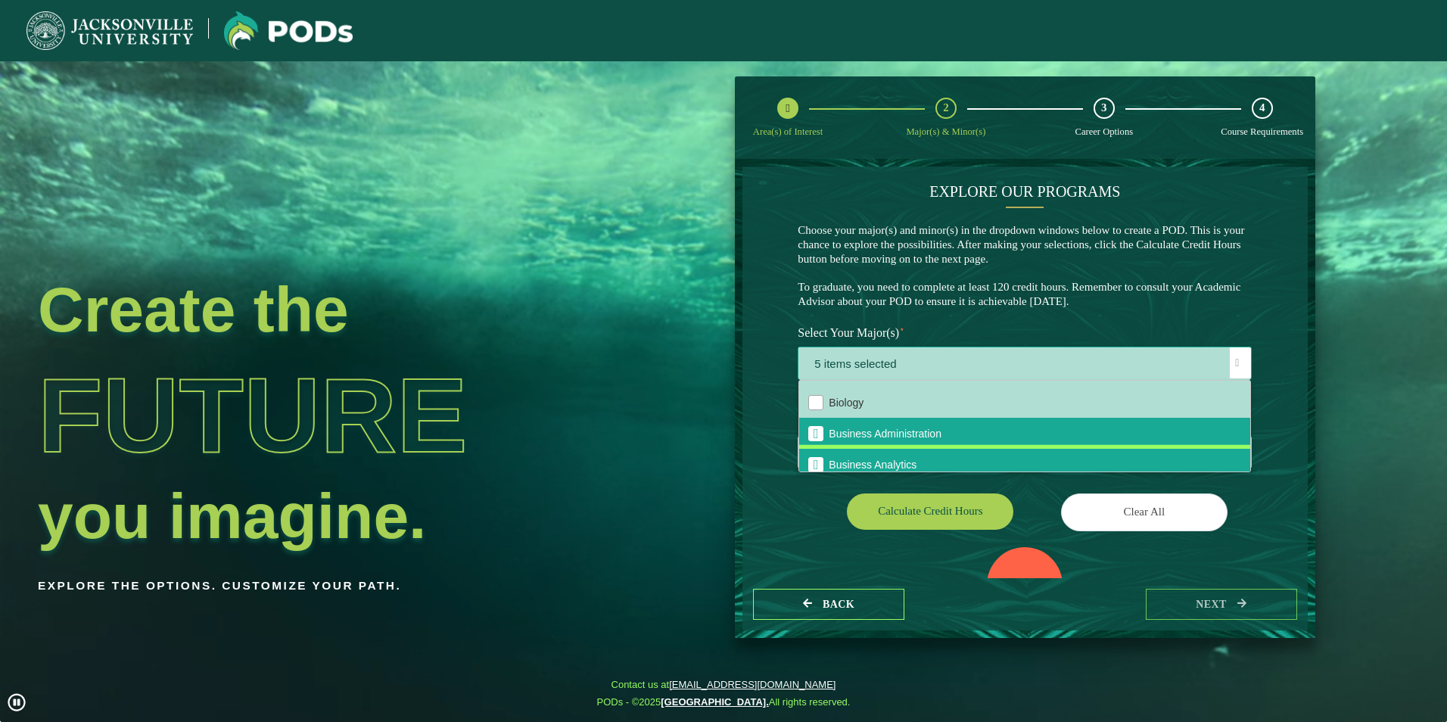
click at [896, 459] on li "Business Analytics" at bounding box center [1024, 464] width 451 height 31
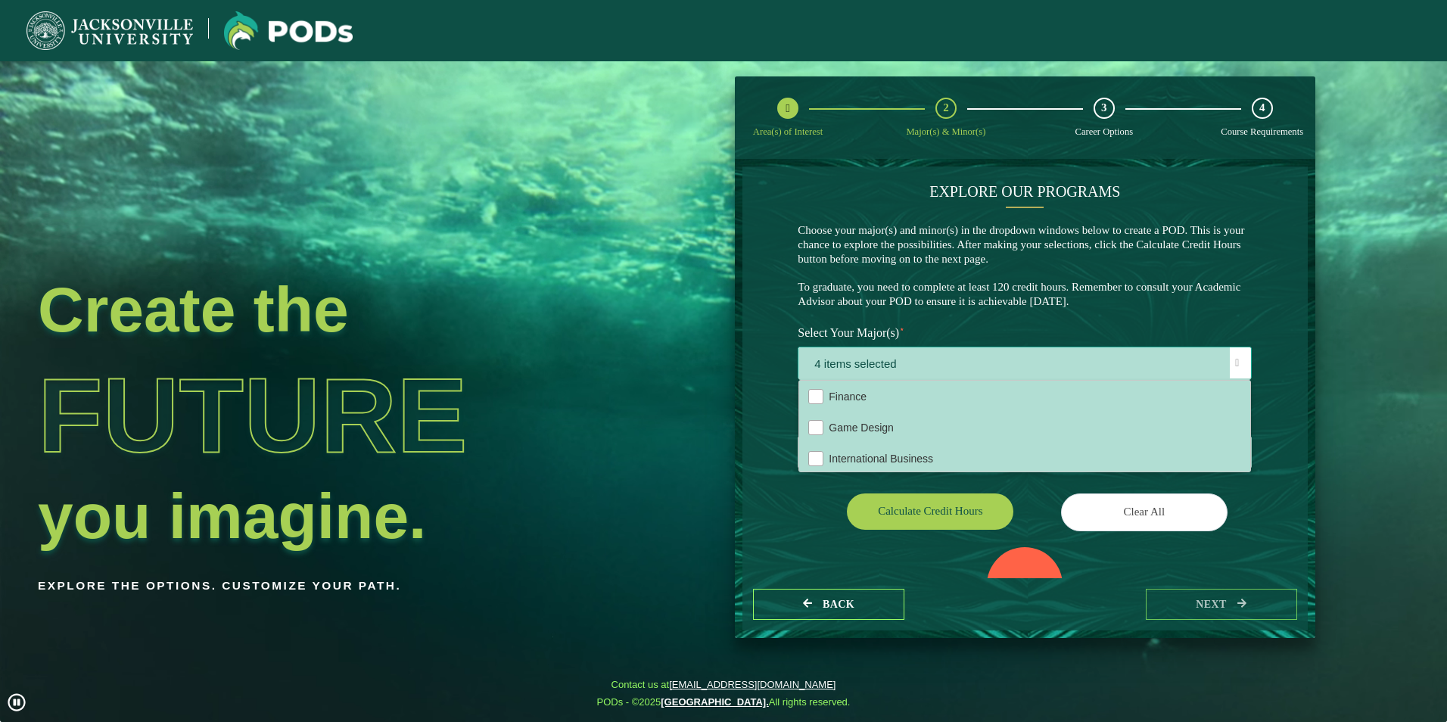
scroll to position [378, 0]
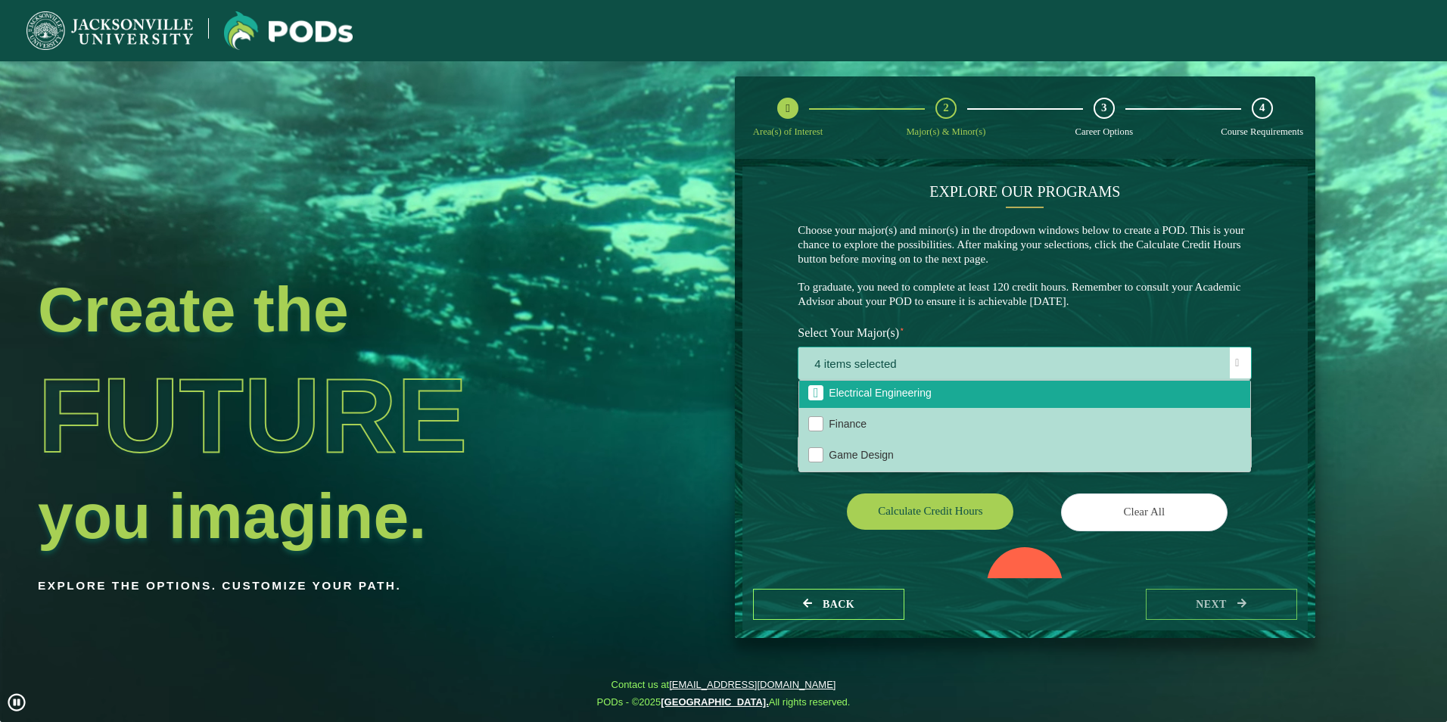
click at [890, 399] on span "Electrical Engineering" at bounding box center [880, 393] width 102 height 12
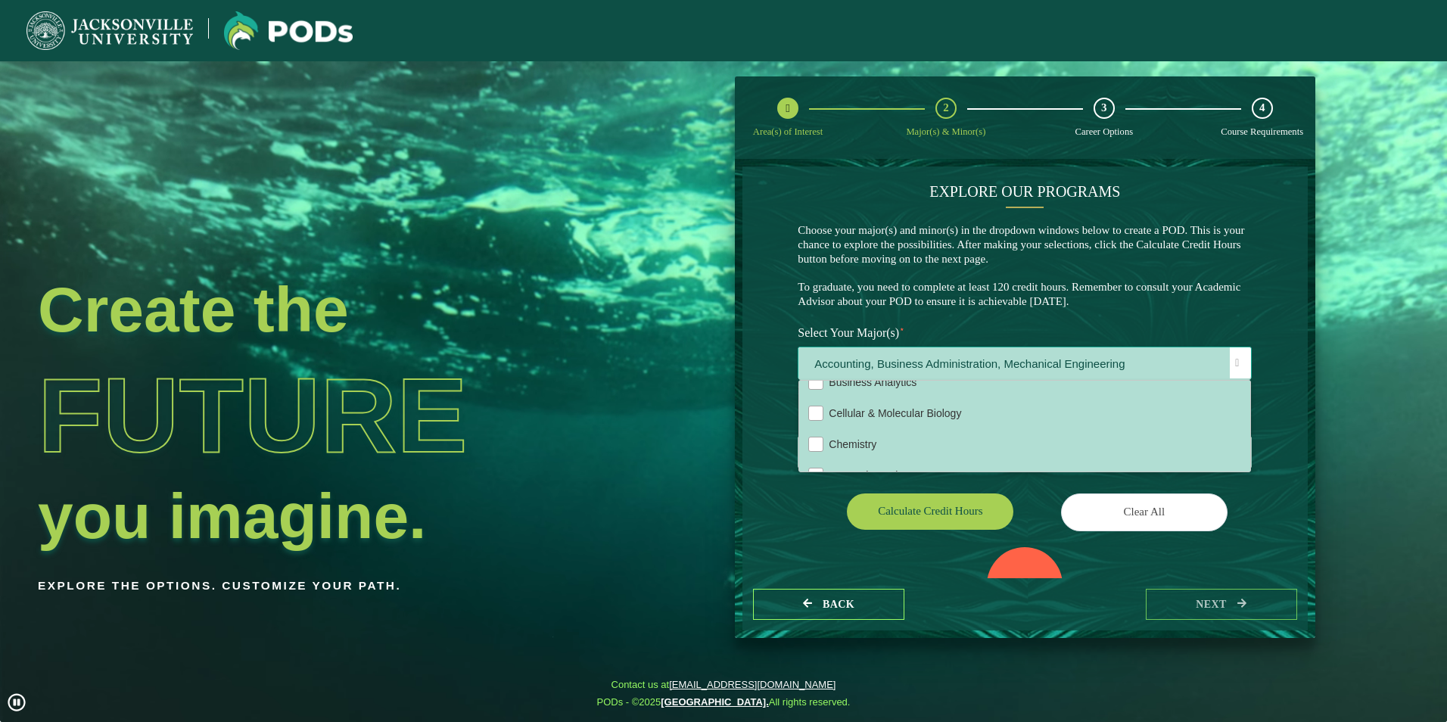
scroll to position [0, 0]
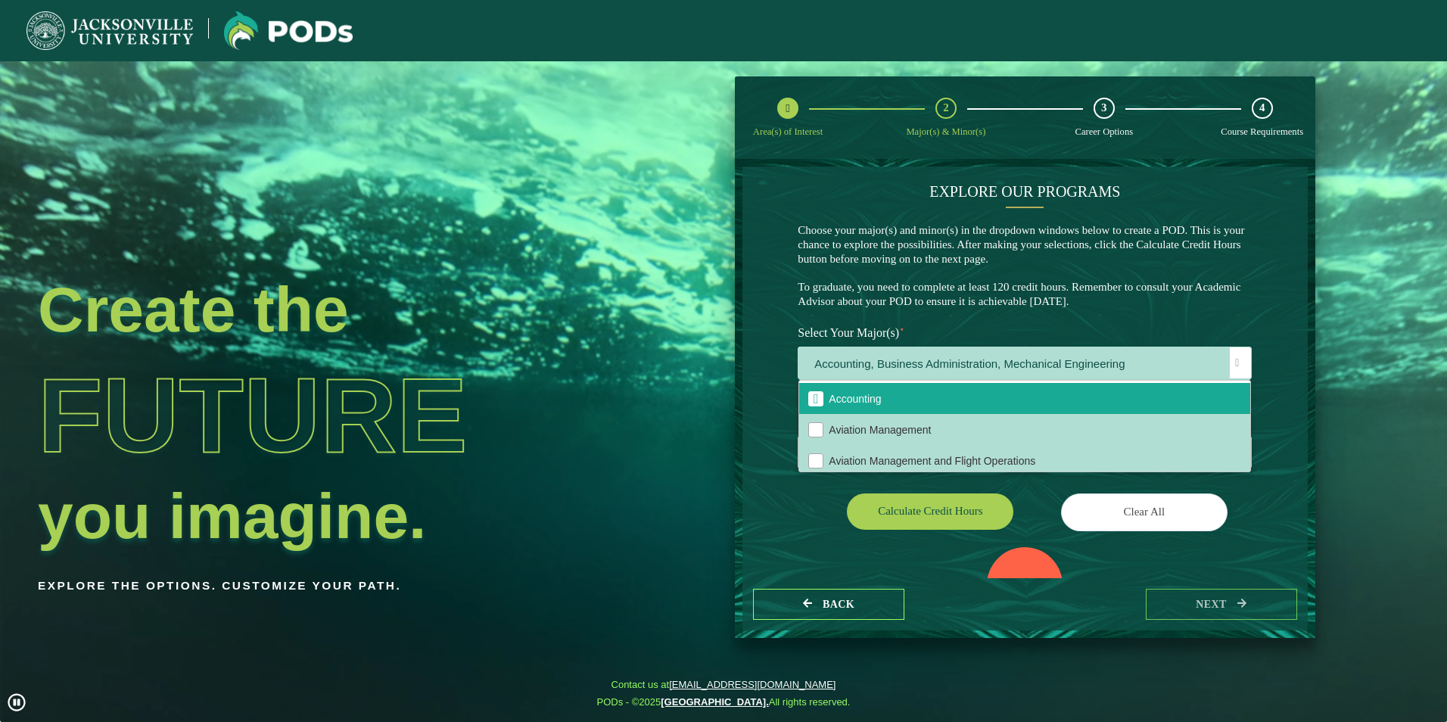
click at [811, 491] on div "EXPLORE OUR PROGRAMS Choose your major(s) and minor(s) in the dropdown windows …" at bounding box center [1025, 428] width 454 height 493
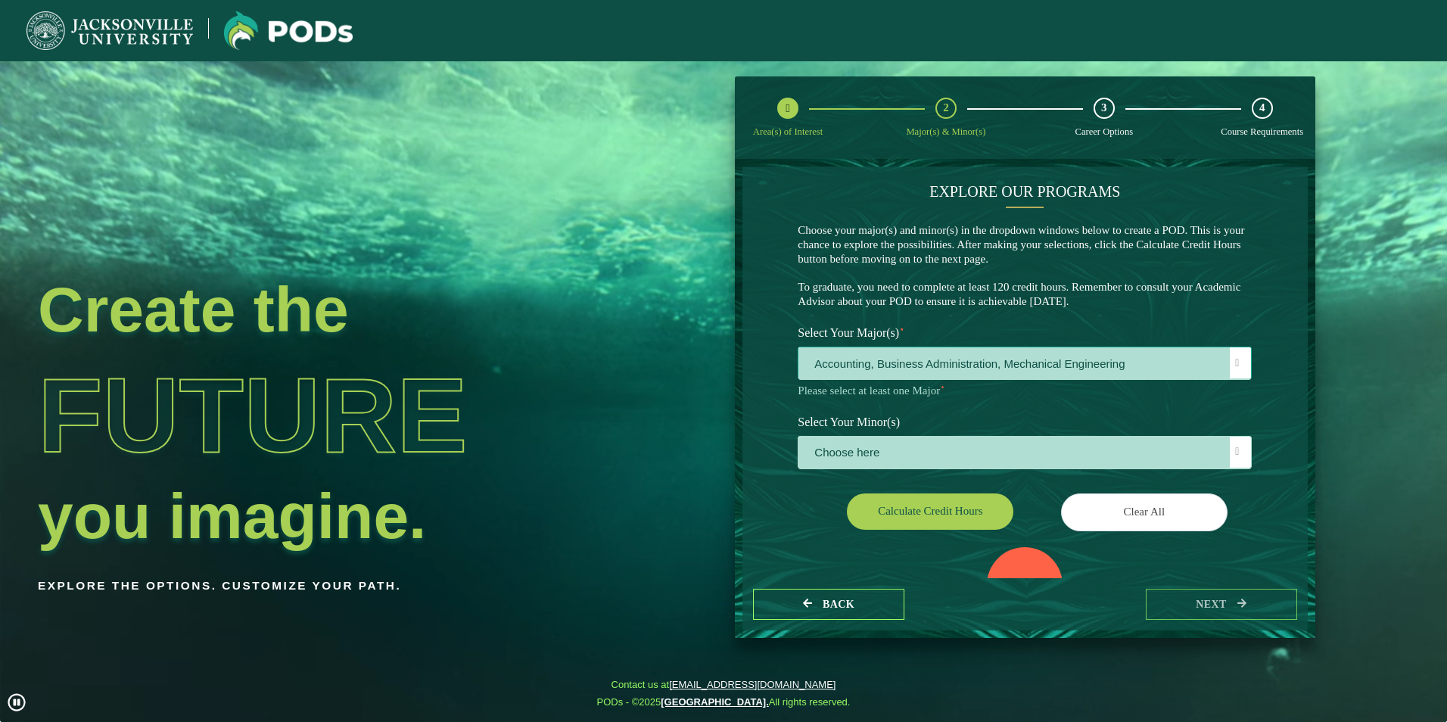
click at [927, 363] on span "Accounting, Business Administration, Mechanical Engineering" at bounding box center [1025, 363] width 453 height 33
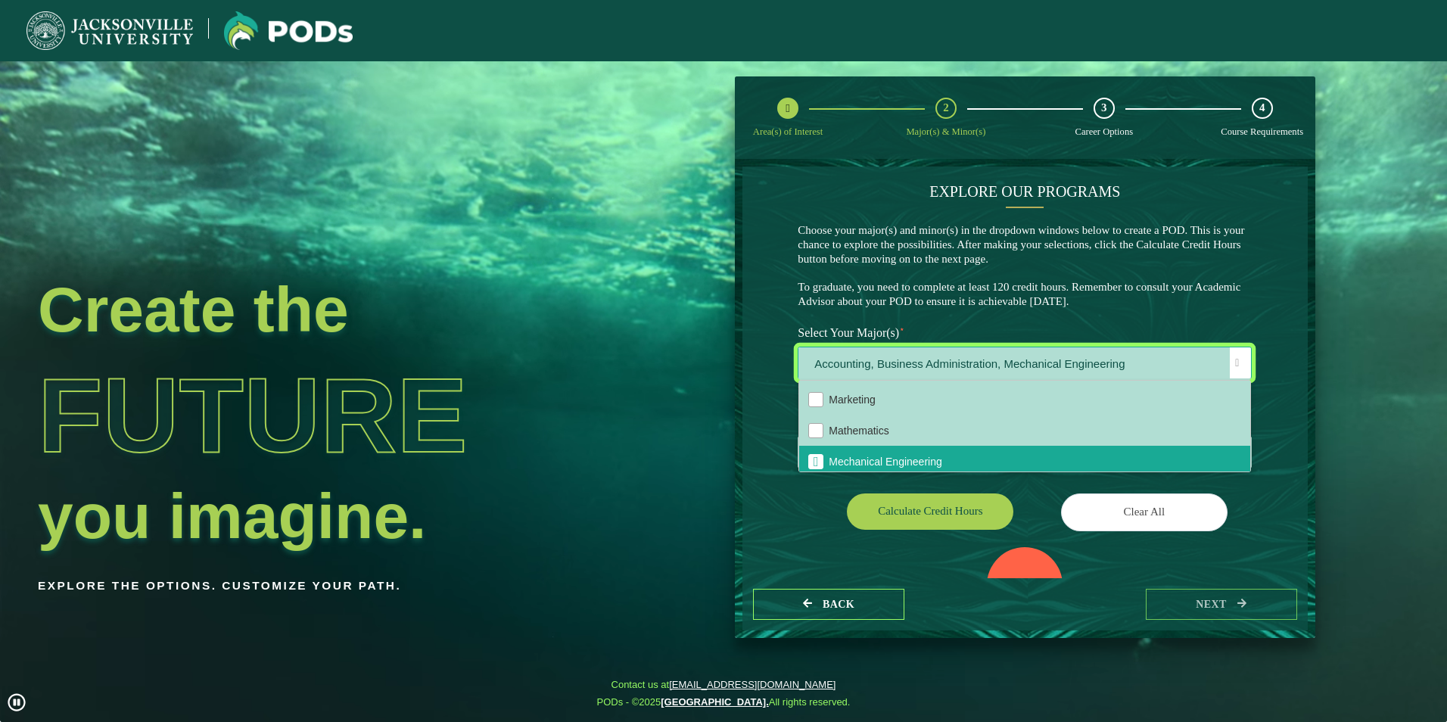
scroll to position [606, 0]
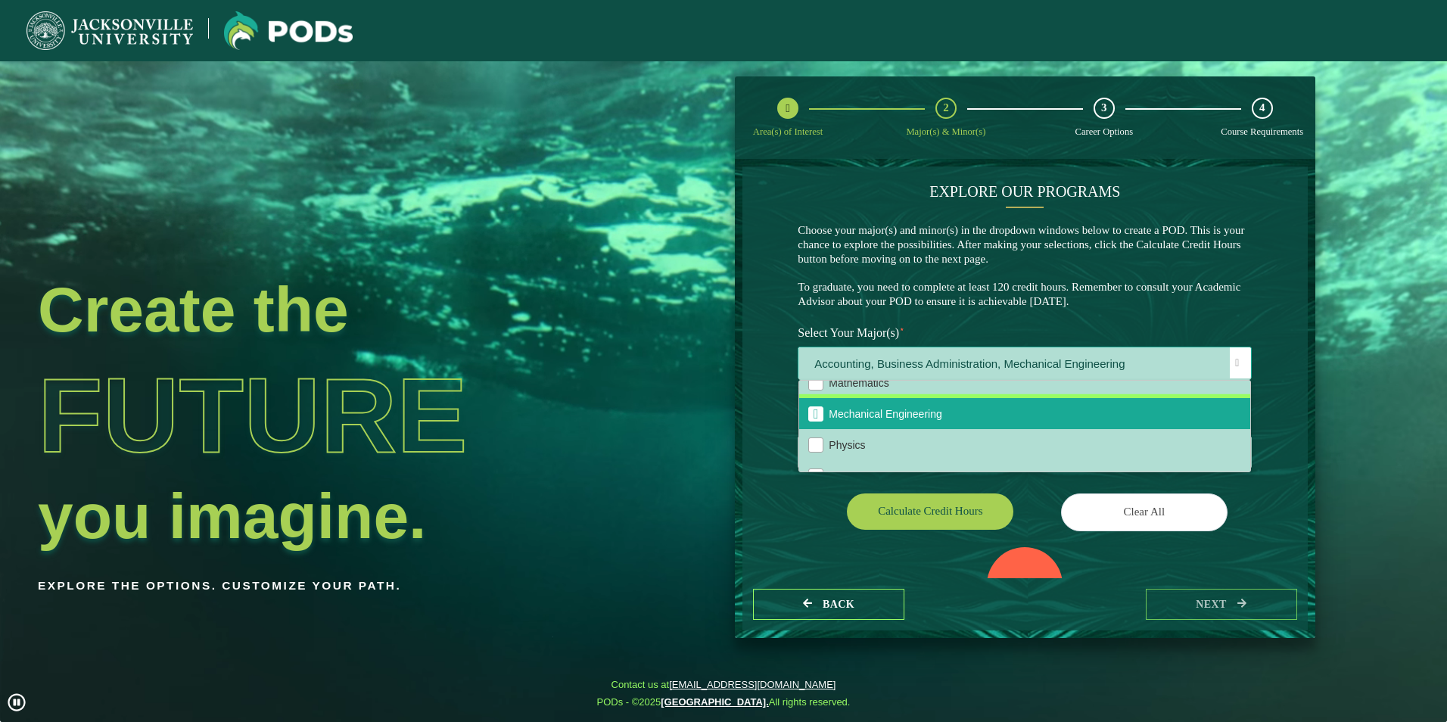
click at [915, 420] on span "Mechanical Engineering" at bounding box center [885, 414] width 113 height 12
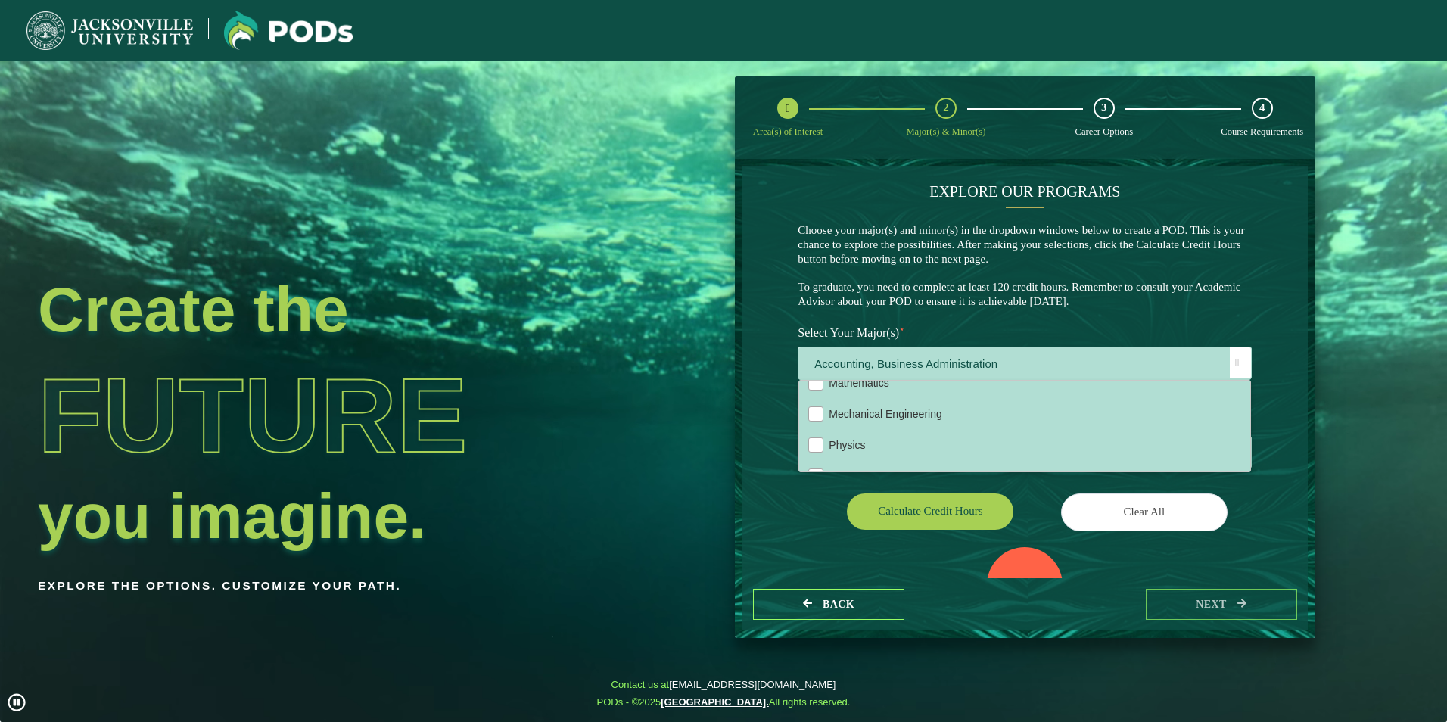
click at [786, 474] on div "Select Your Minor(s) Choose here" at bounding box center [1024, 445] width 477 height 75
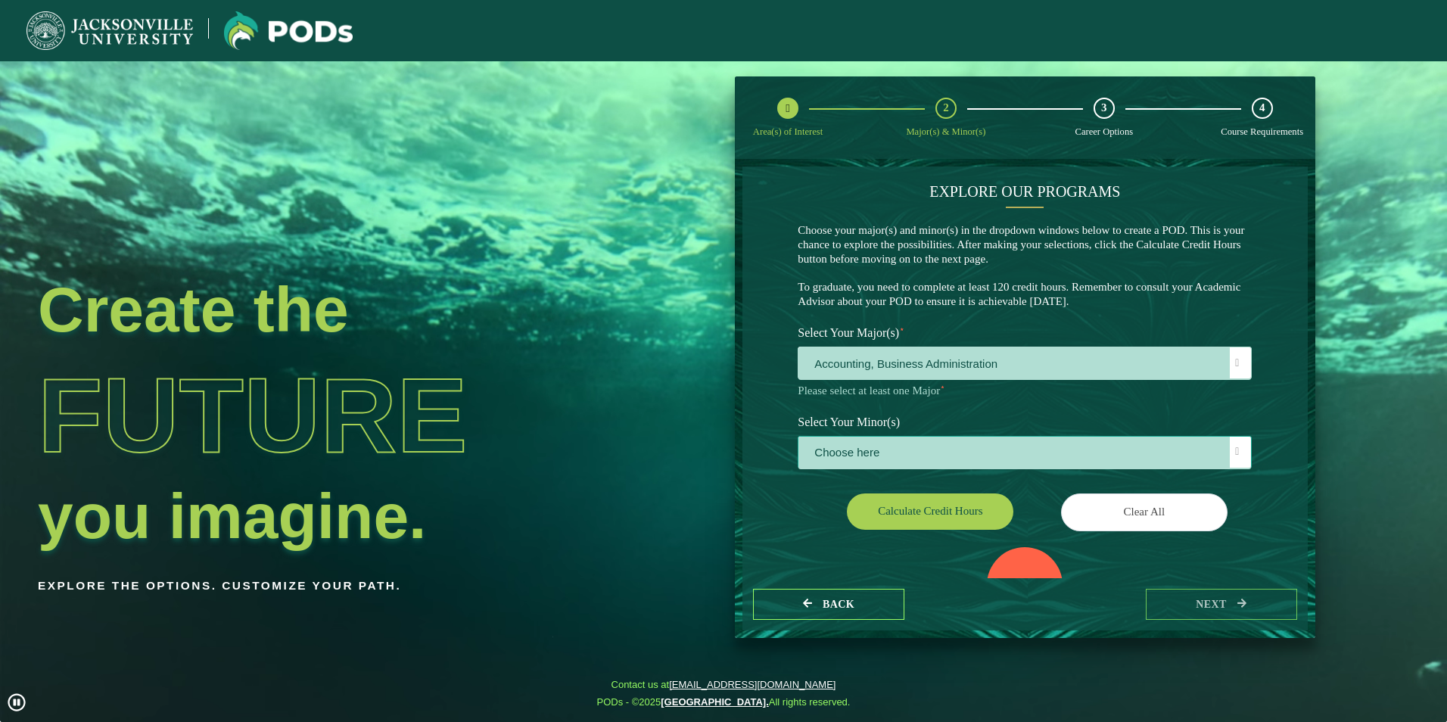
click at [885, 455] on span "Choose here" at bounding box center [1025, 453] width 453 height 33
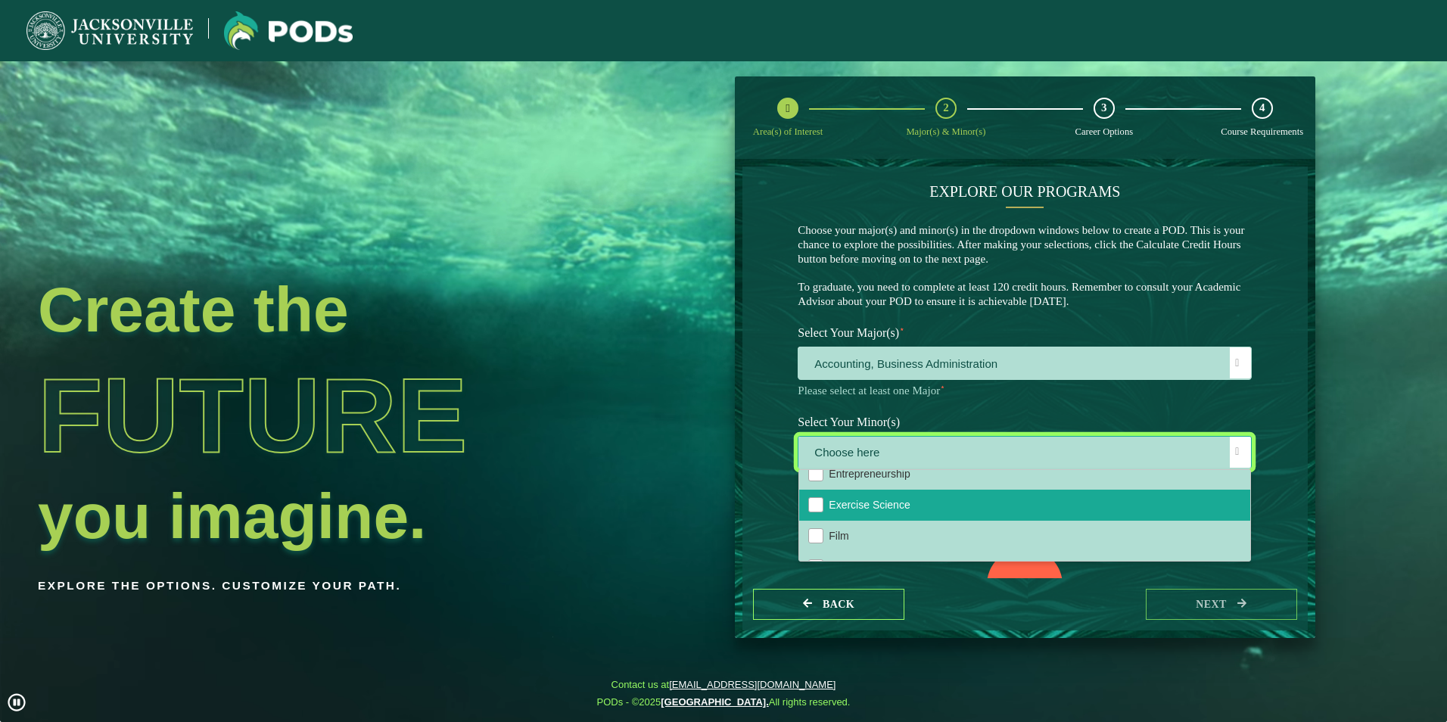
scroll to position [741, 0]
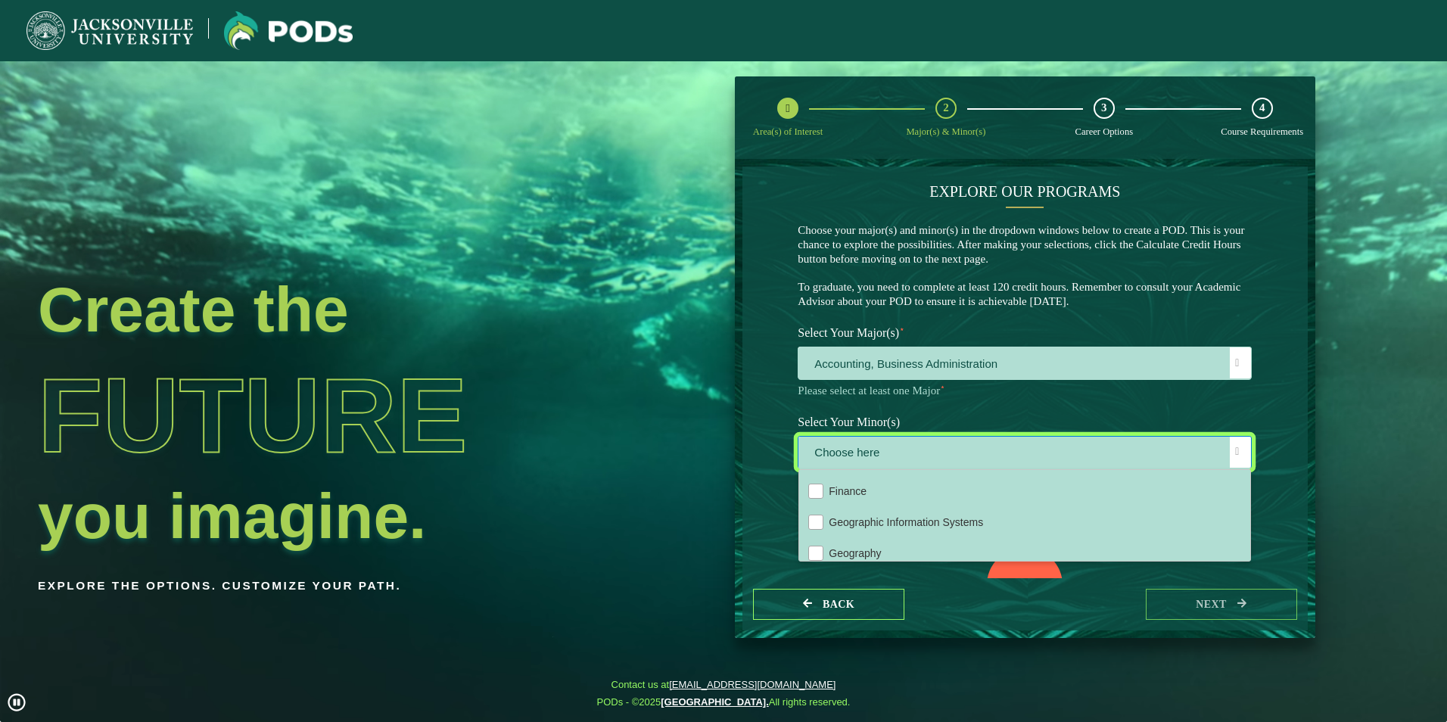
click at [876, 389] on p "Please select at least one Major ⋆" at bounding box center [1025, 391] width 454 height 14
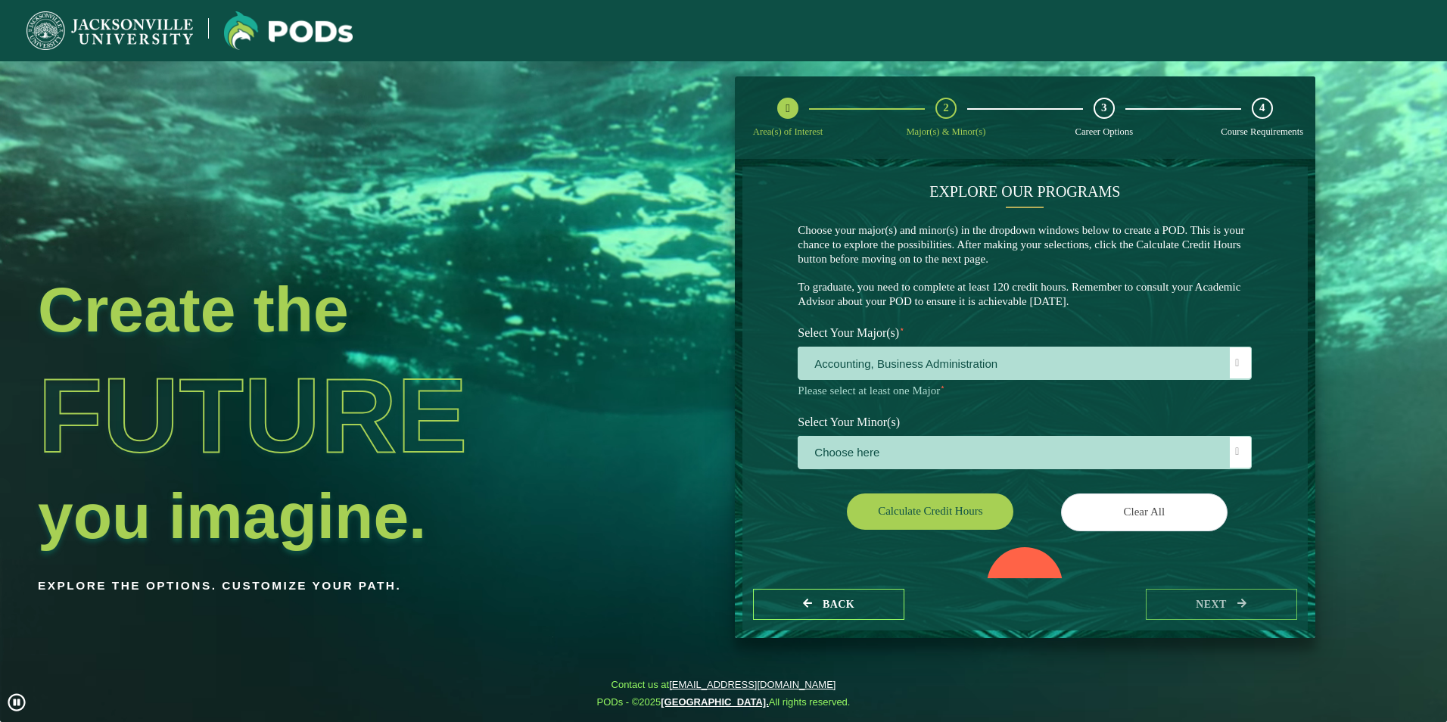
click at [876, 380] on p-multiselect "Accounting, Business Administration" at bounding box center [1025, 376] width 454 height 12
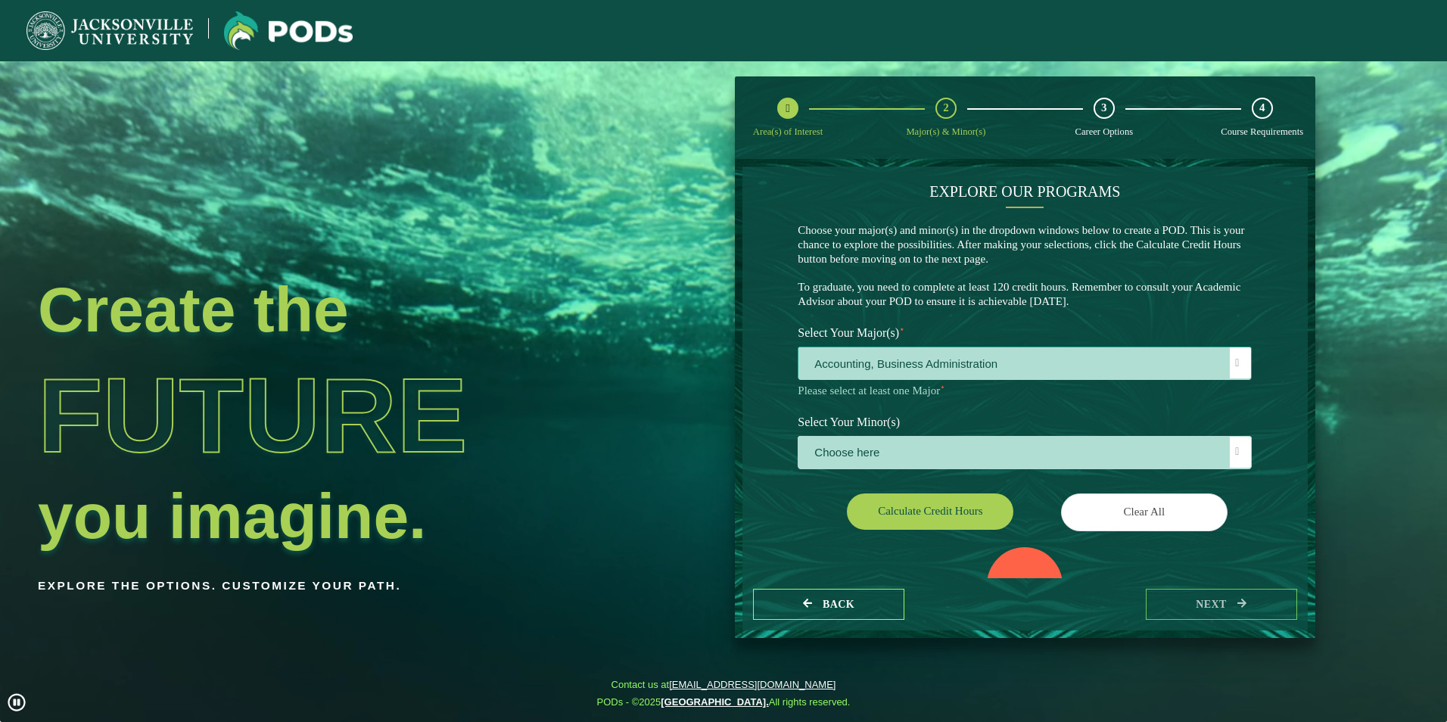
click at [872, 372] on span "Accounting, Business Administration" at bounding box center [1025, 363] width 453 height 33
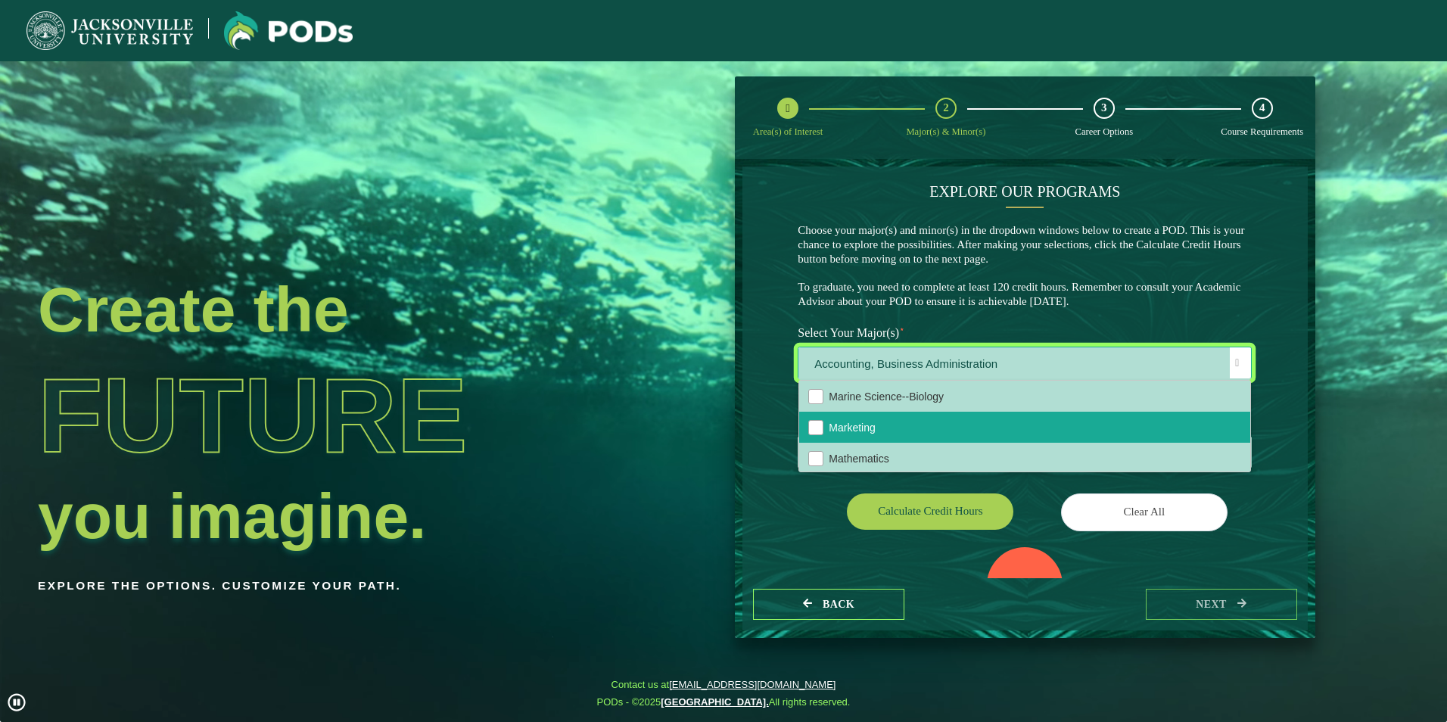
scroll to position [606, 0]
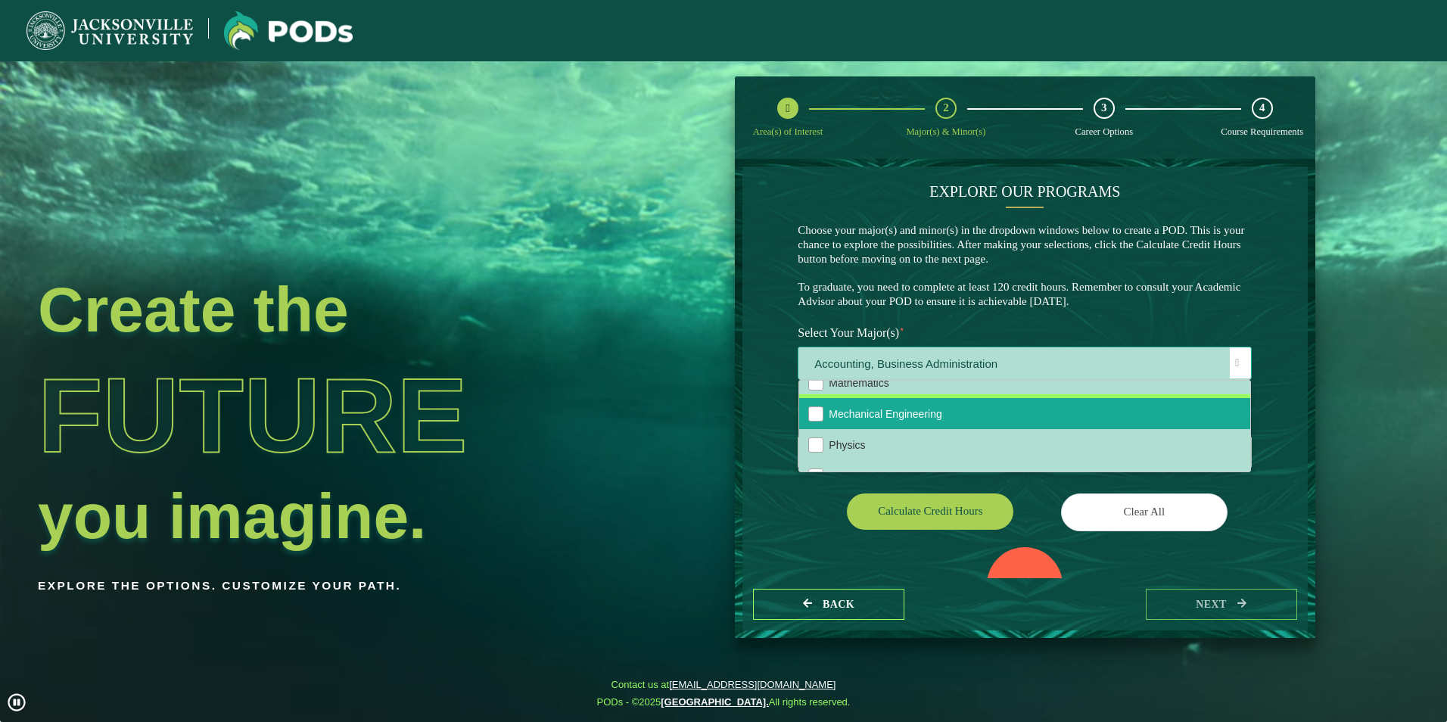
click at [877, 420] on span "Mechanical Engineering" at bounding box center [885, 414] width 113 height 12
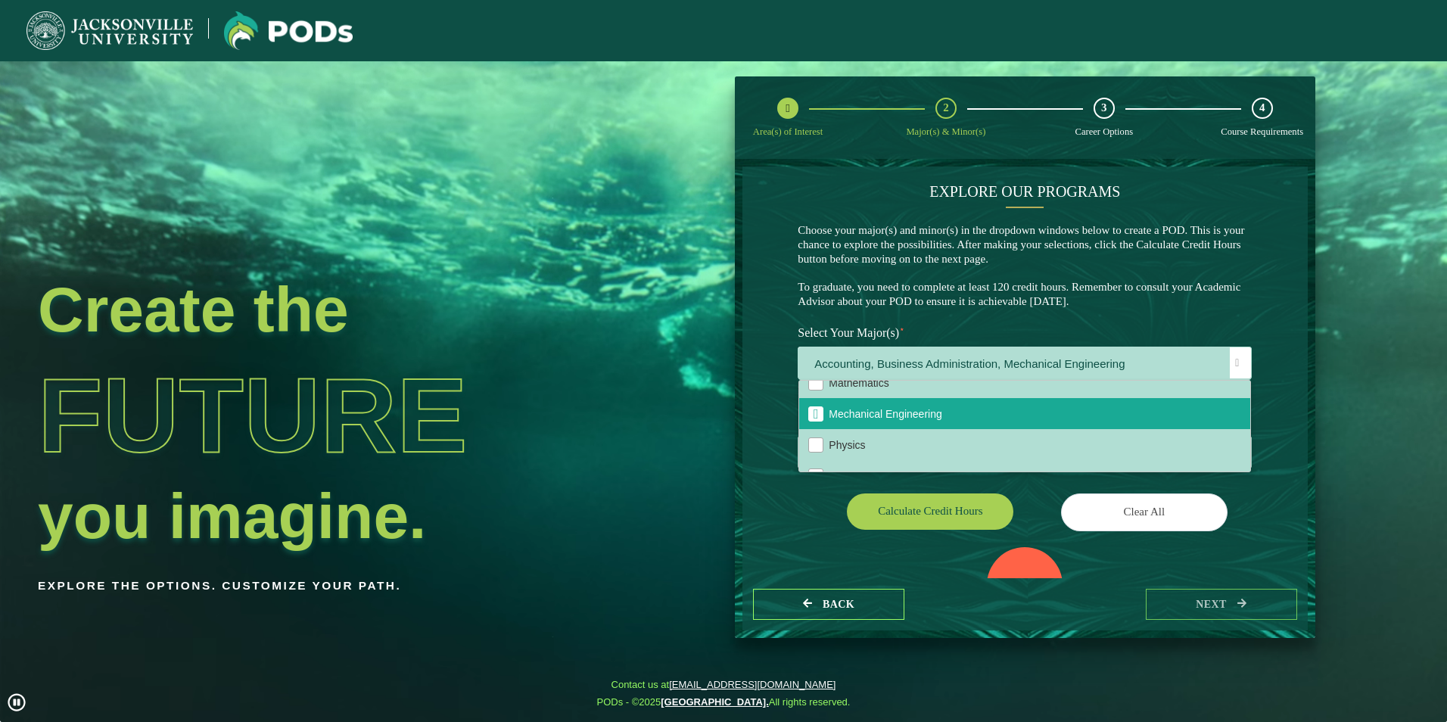
click at [821, 498] on div "Calculate credit hours" at bounding box center [905, 515] width 238 height 42
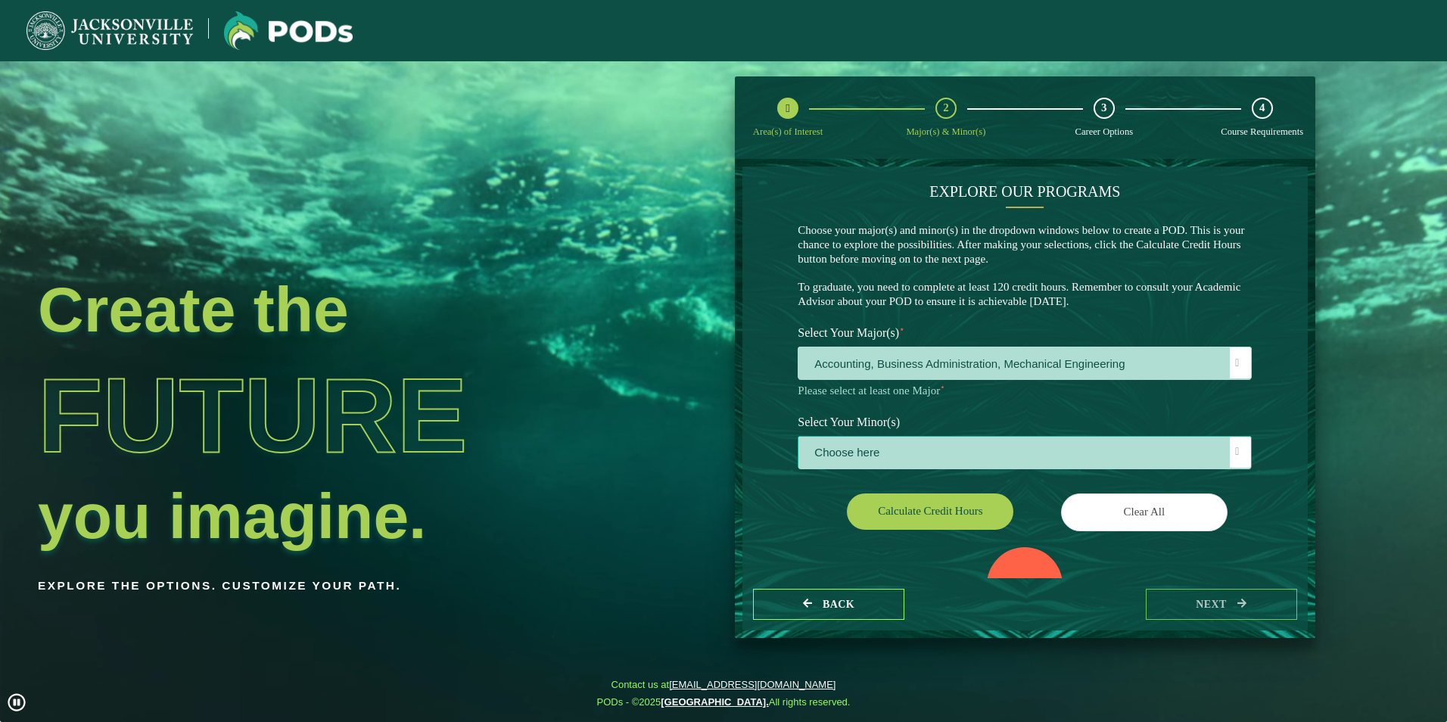
click at [871, 450] on span "Choose here" at bounding box center [1025, 453] width 453 height 33
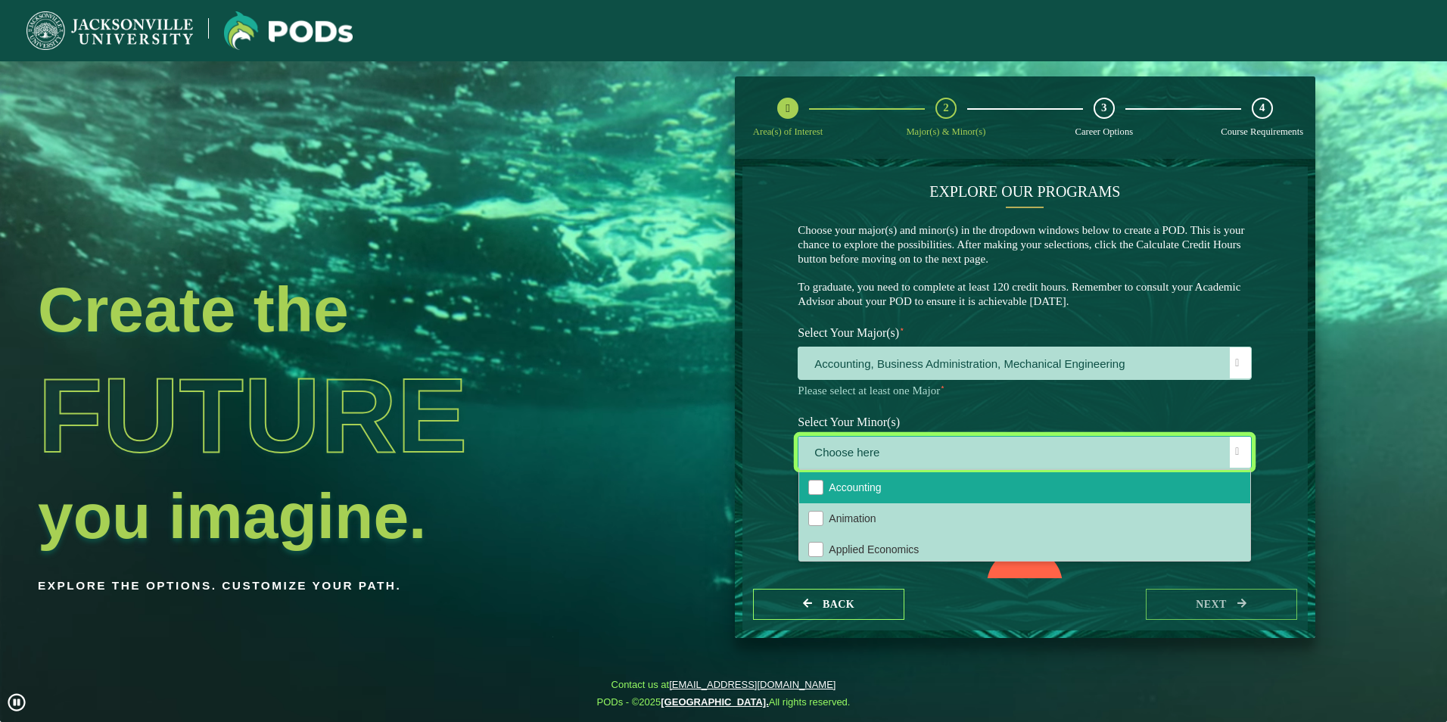
click at [867, 499] on li "Accounting" at bounding box center [1024, 487] width 451 height 31
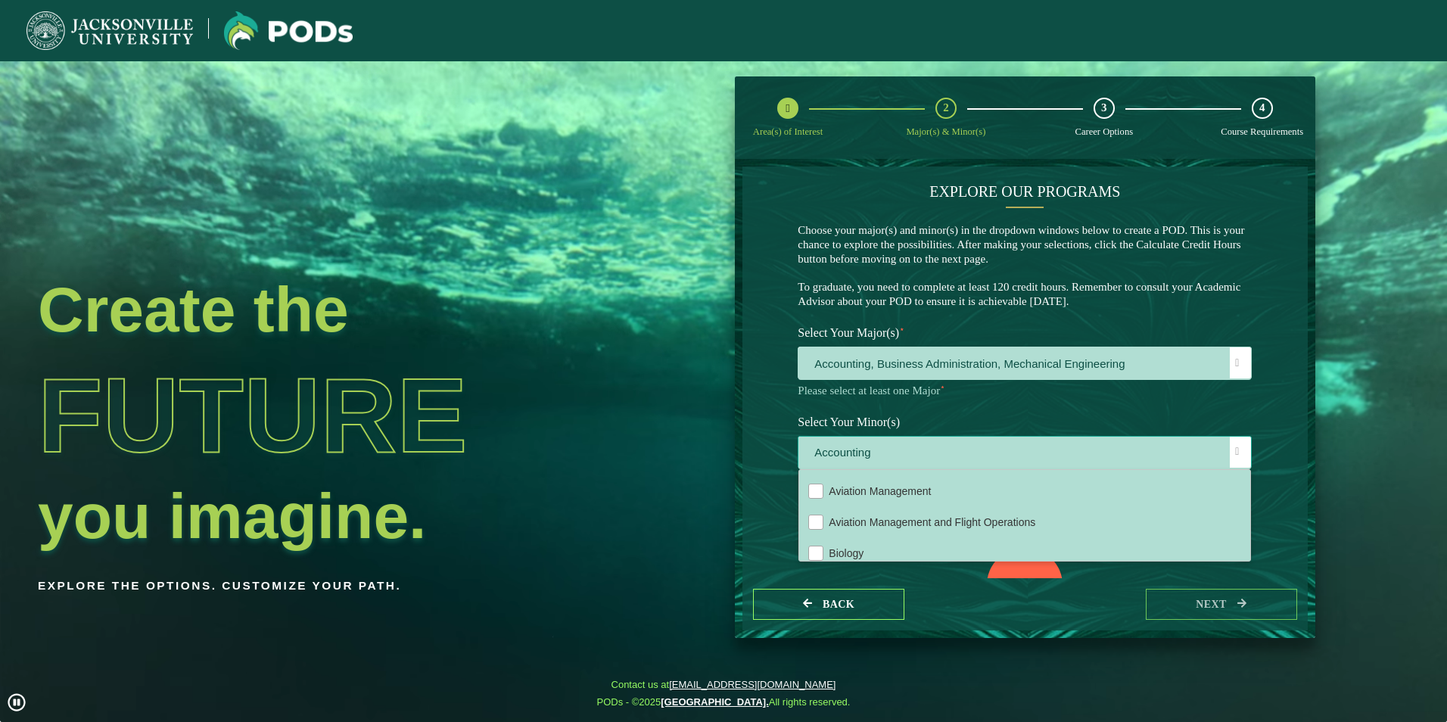
scroll to position [76, 0]
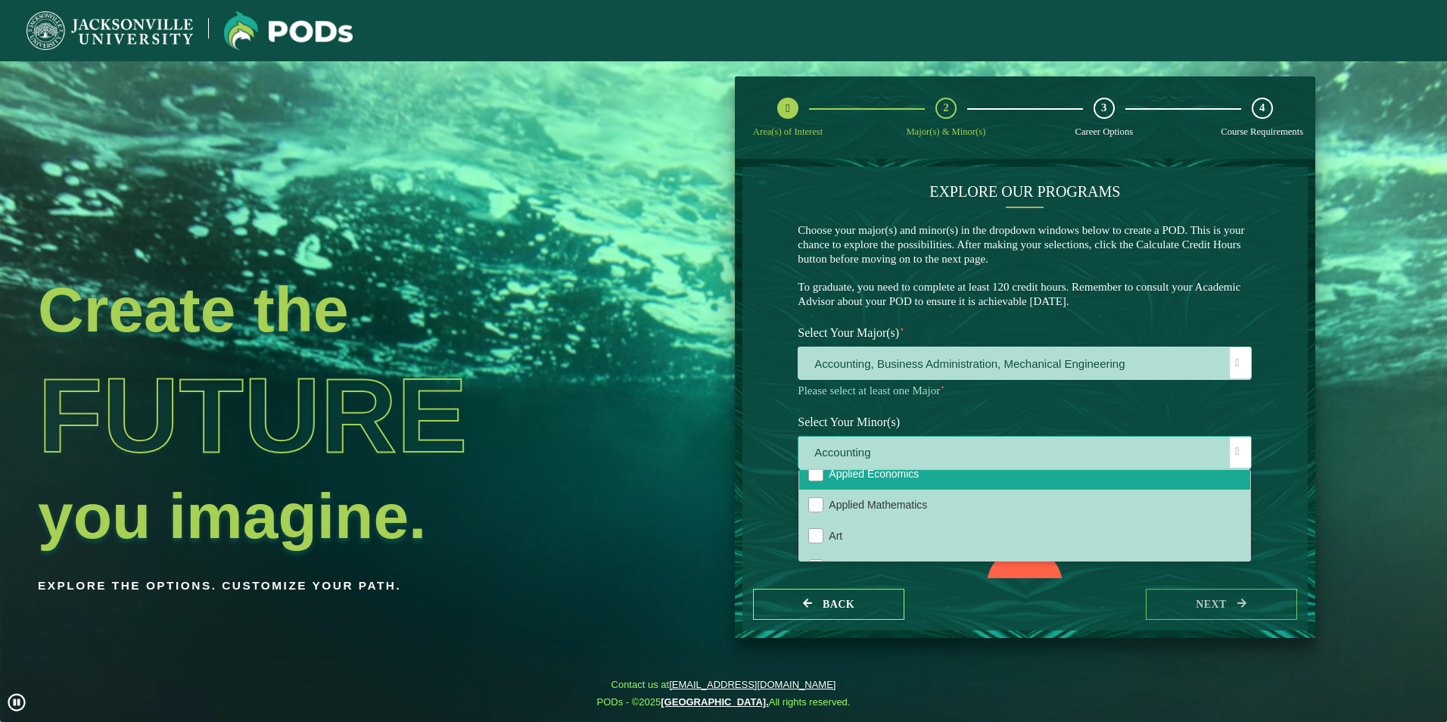
click at [869, 485] on li "Applied Economics" at bounding box center [1024, 474] width 451 height 31
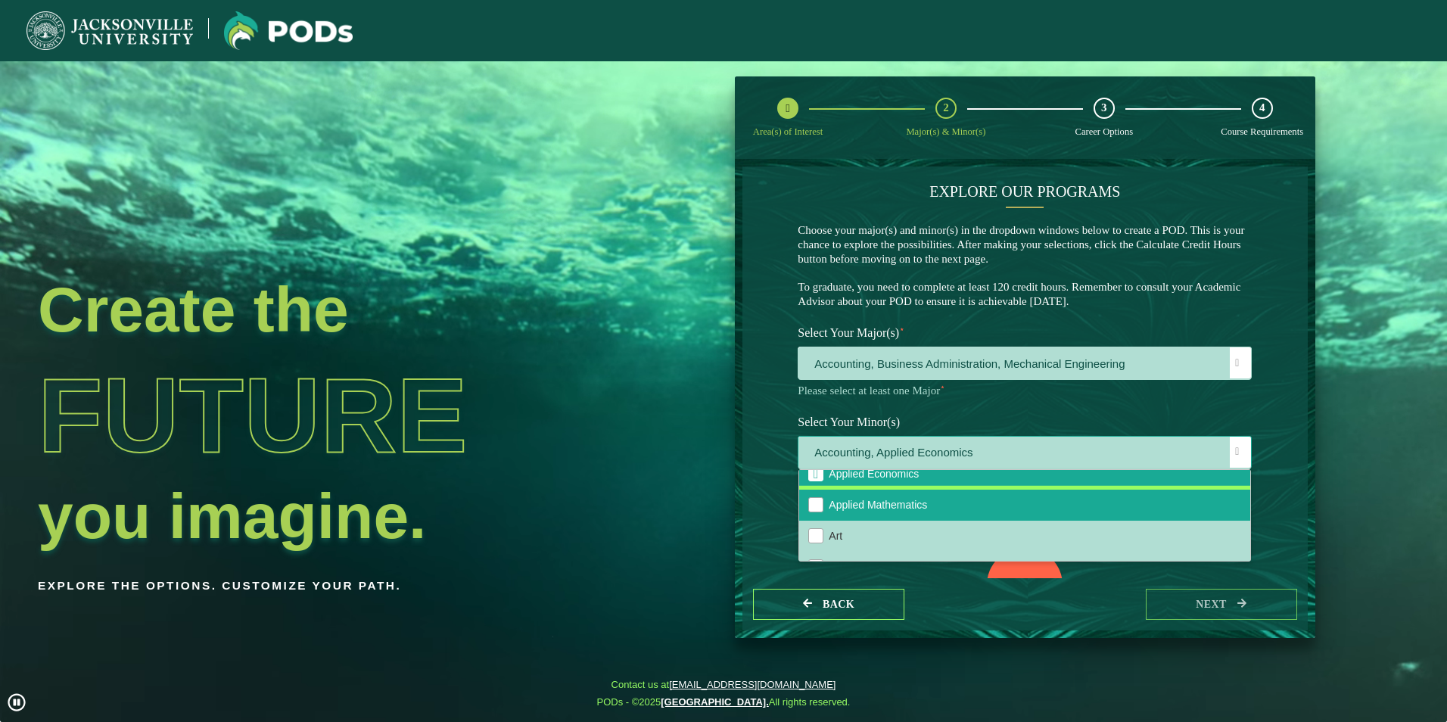
click at [874, 509] on span "Applied Mathematics" at bounding box center [878, 505] width 98 height 12
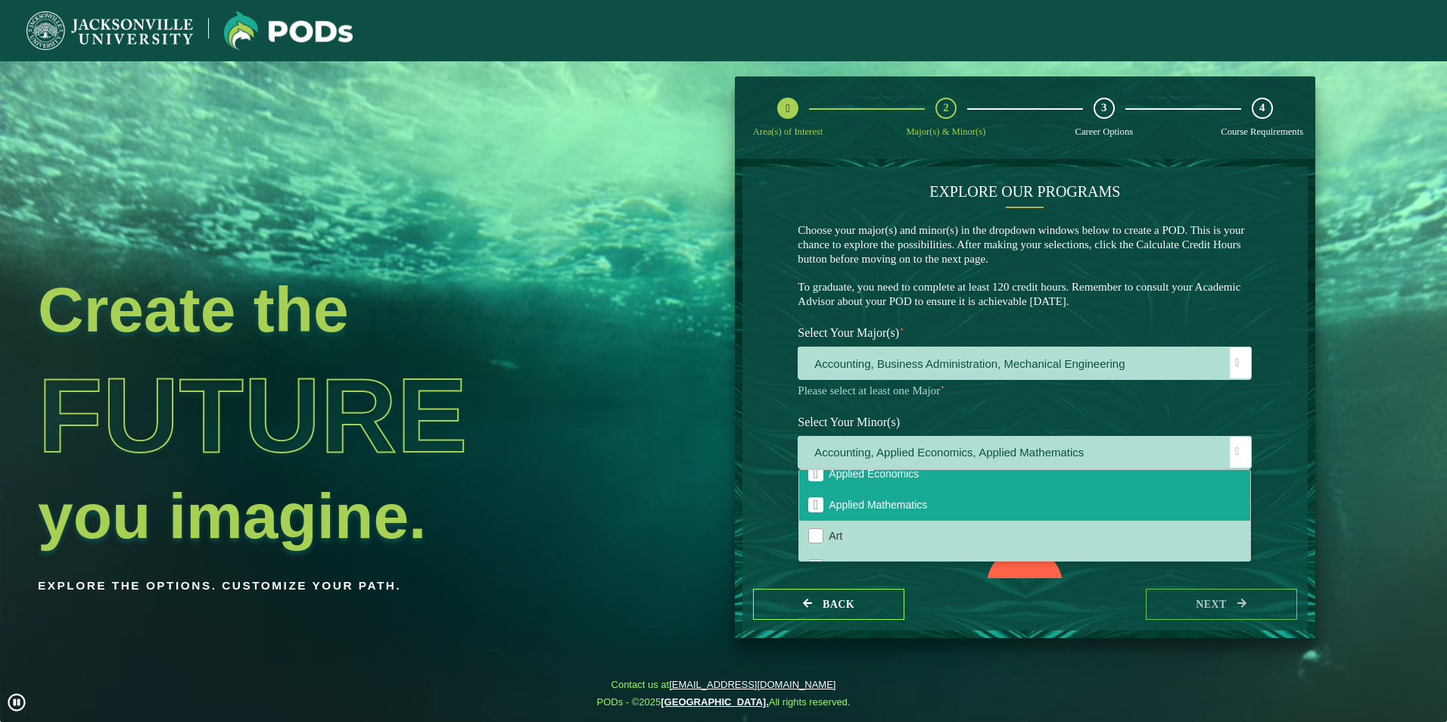
click at [941, 599] on div "Back next" at bounding box center [1025, 604] width 565 height 52
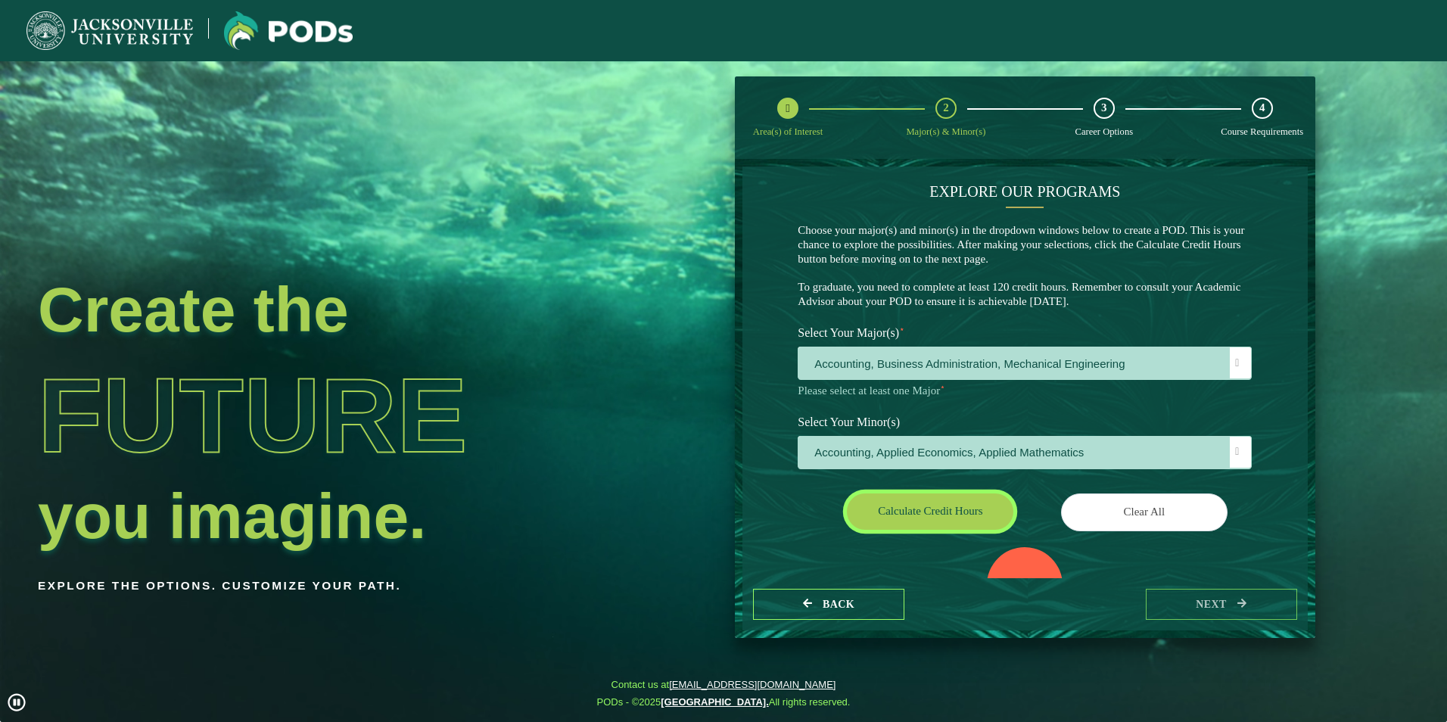
click at [919, 513] on button "Calculate credit hours" at bounding box center [930, 512] width 167 height 36
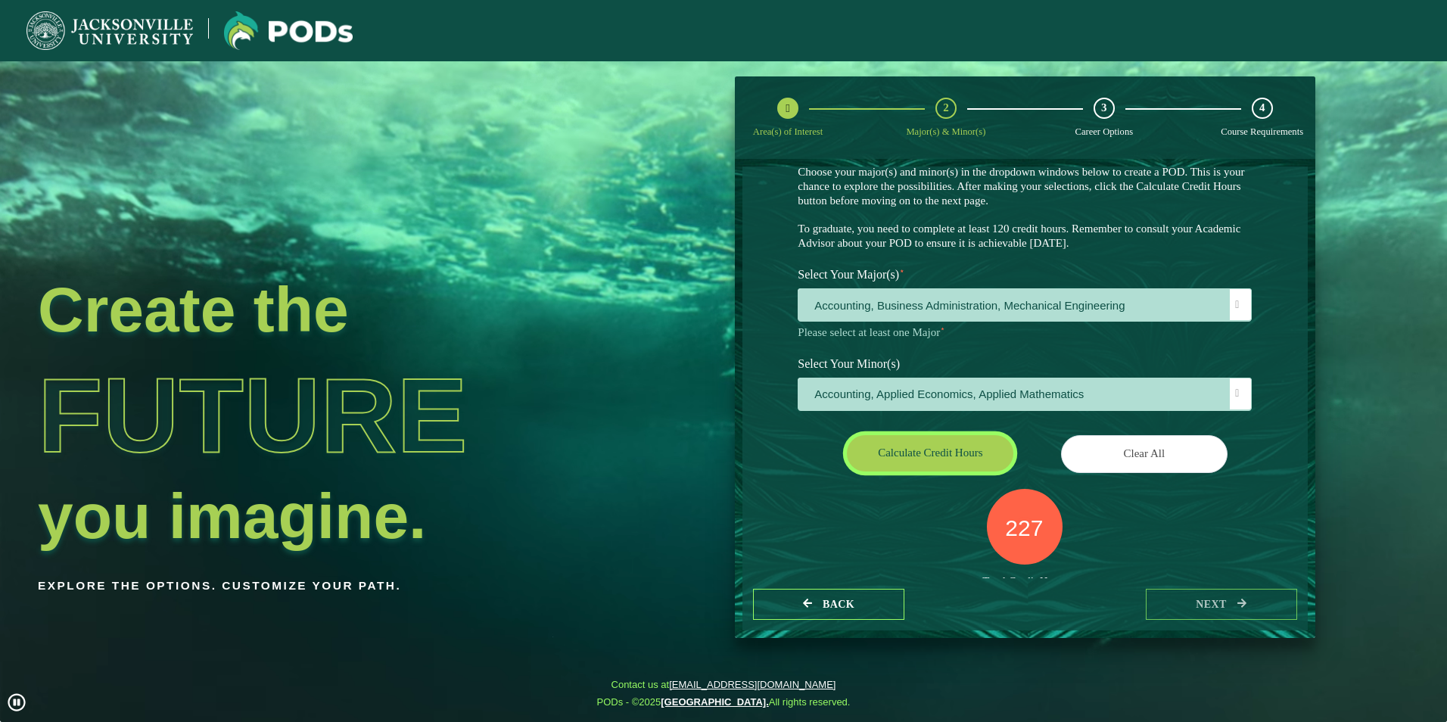
scroll to position [69, 0]
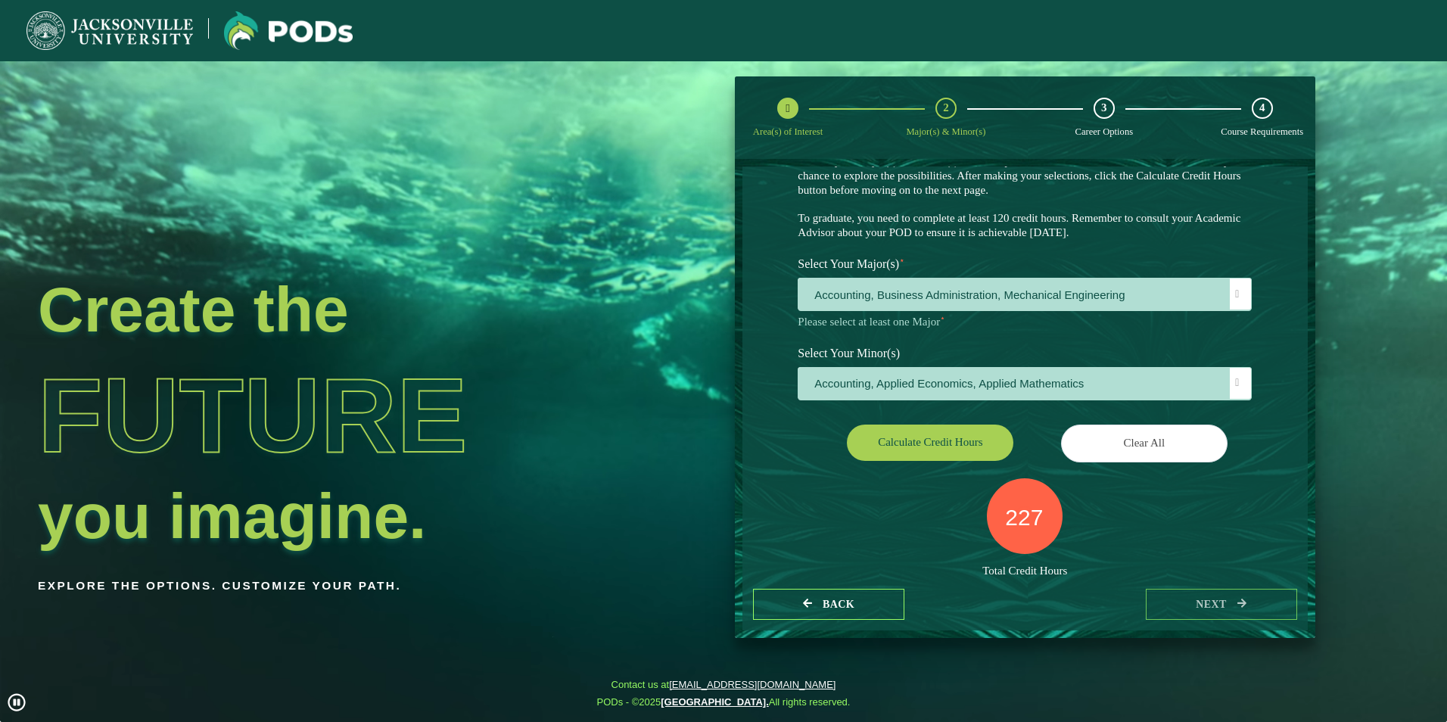
click at [1101, 113] on div "3" at bounding box center [1104, 108] width 21 height 21
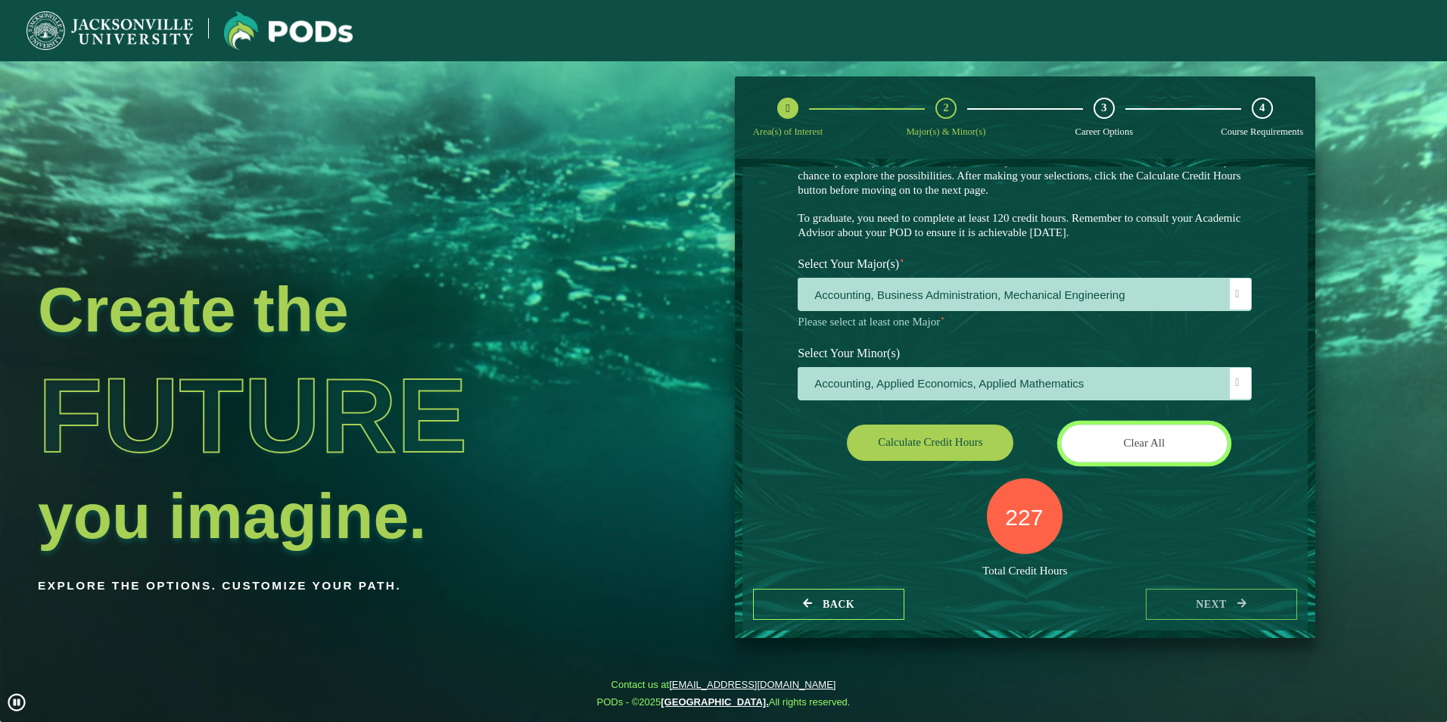
click at [1158, 443] on button "Clear All" at bounding box center [1144, 443] width 167 height 37
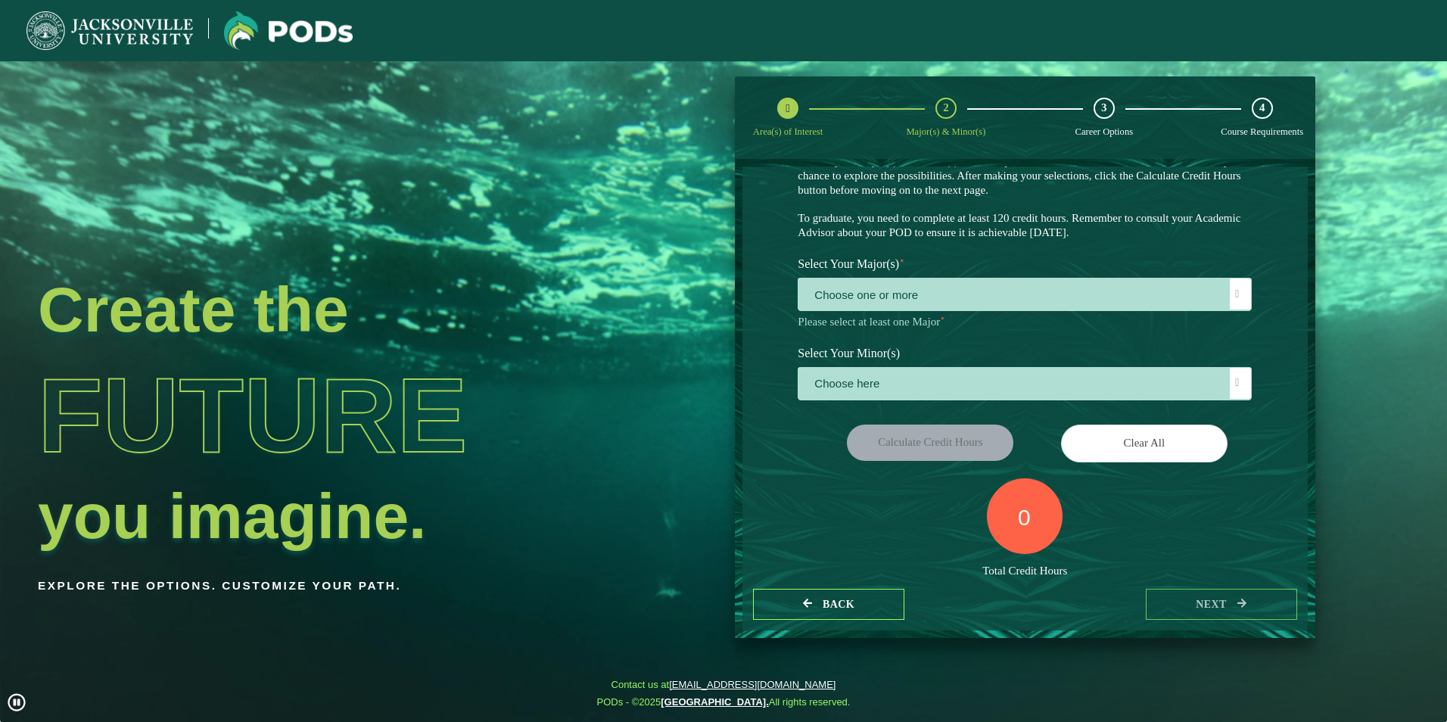
click at [1099, 102] on div "3" at bounding box center [1104, 108] width 21 height 21
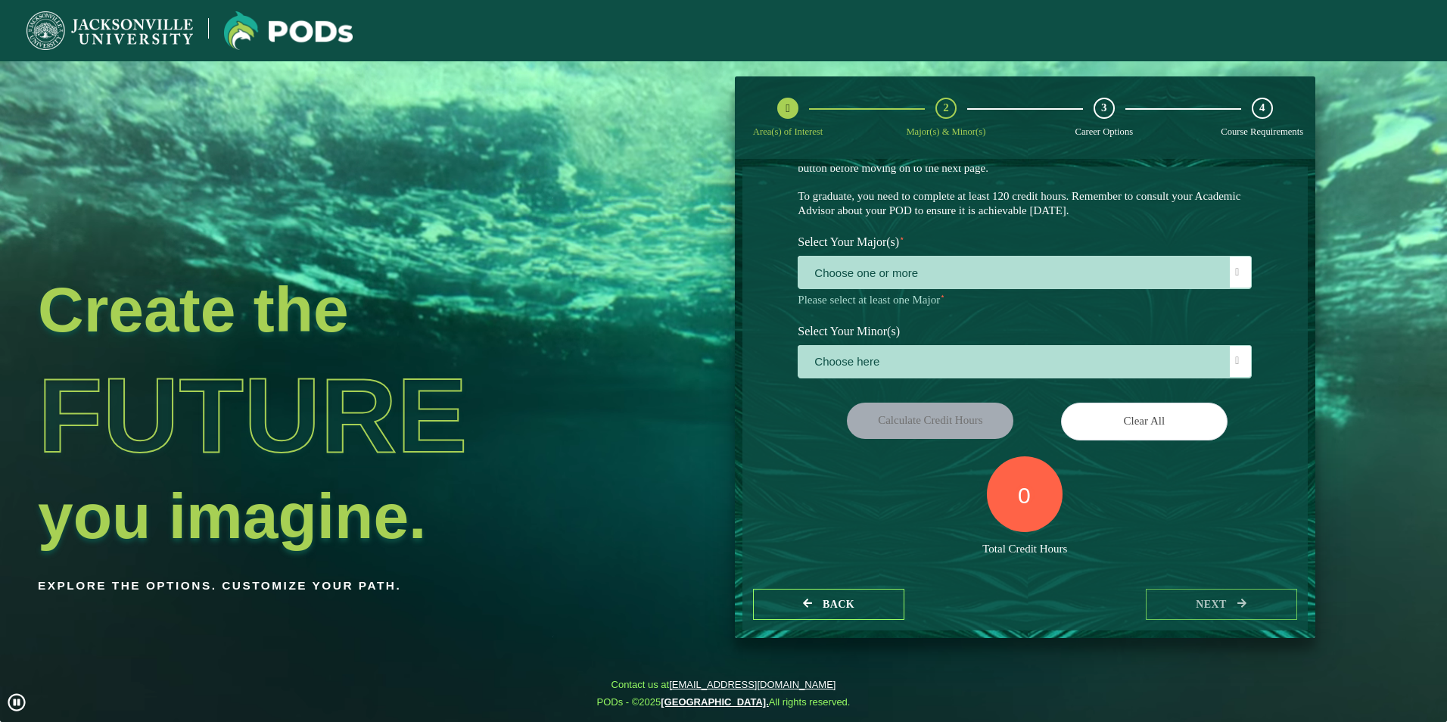
scroll to position [113, 0]
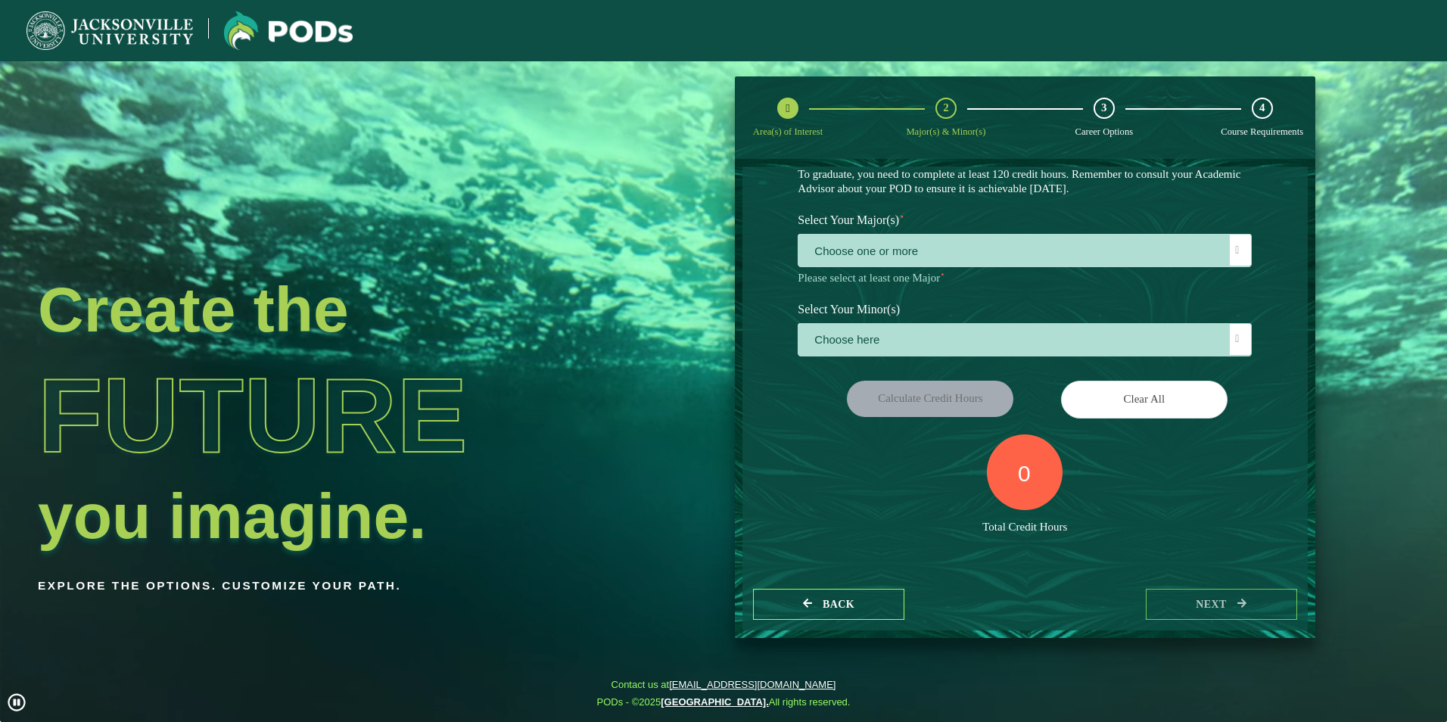
click at [1019, 457] on div "0" at bounding box center [1025, 472] width 76 height 76
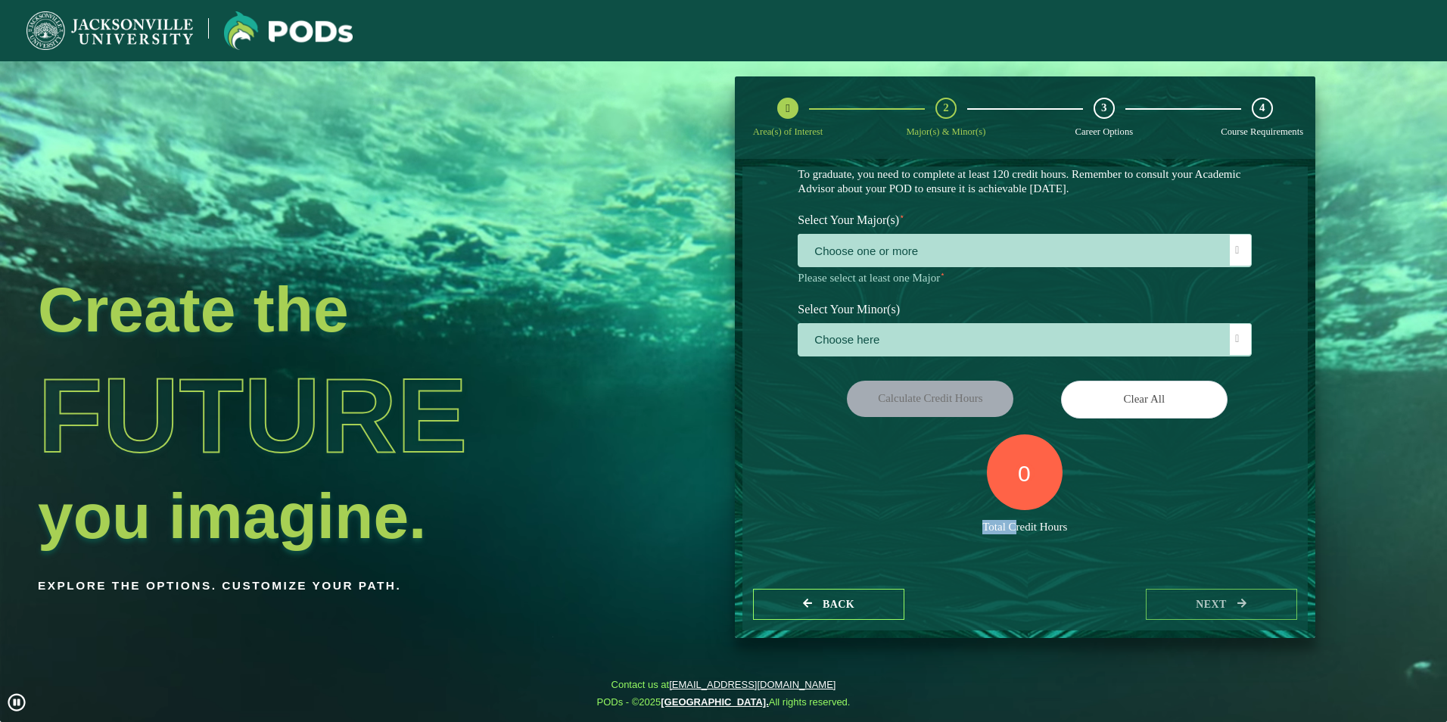
click at [1020, 455] on div "0" at bounding box center [1025, 472] width 76 height 76
